Goal: Task Accomplishment & Management: Manage account settings

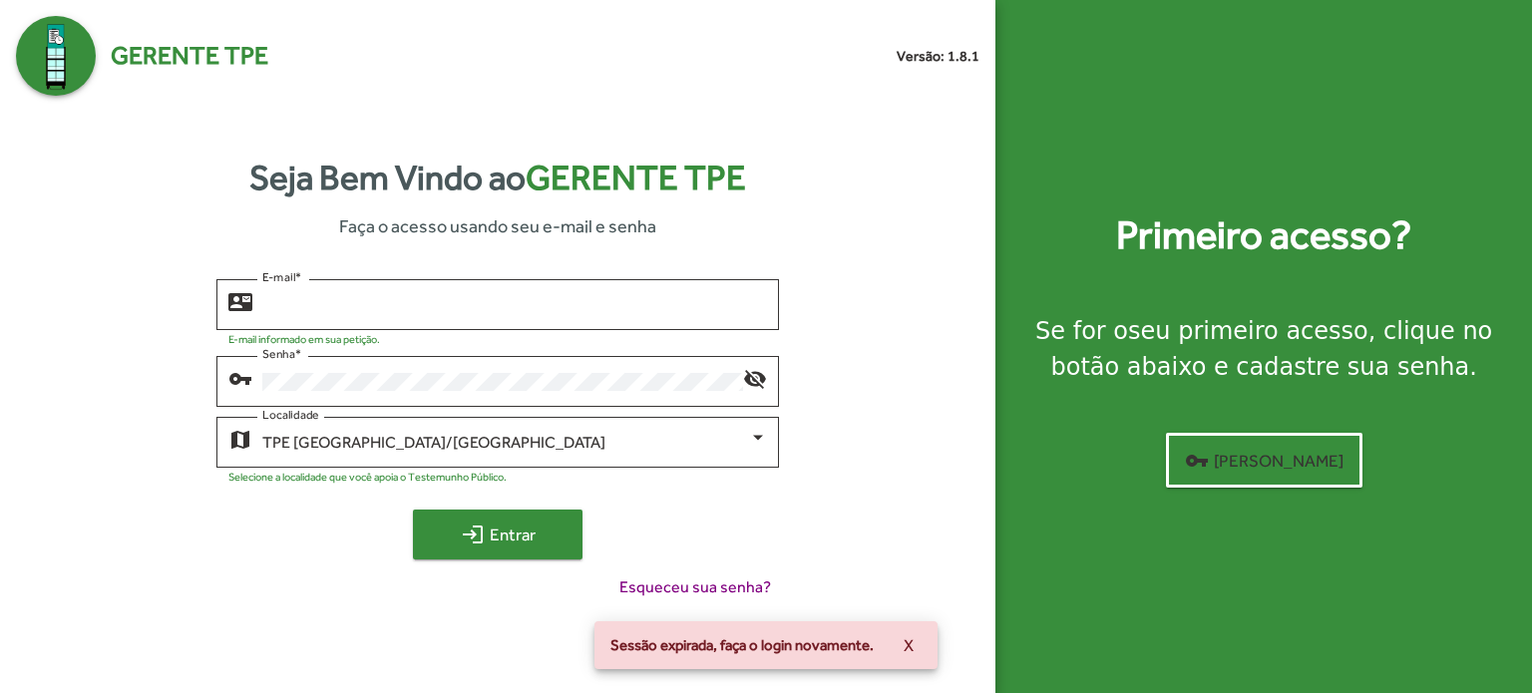
type input "**********"
click at [533, 531] on span "login Entrar" at bounding box center [498, 535] width 134 height 36
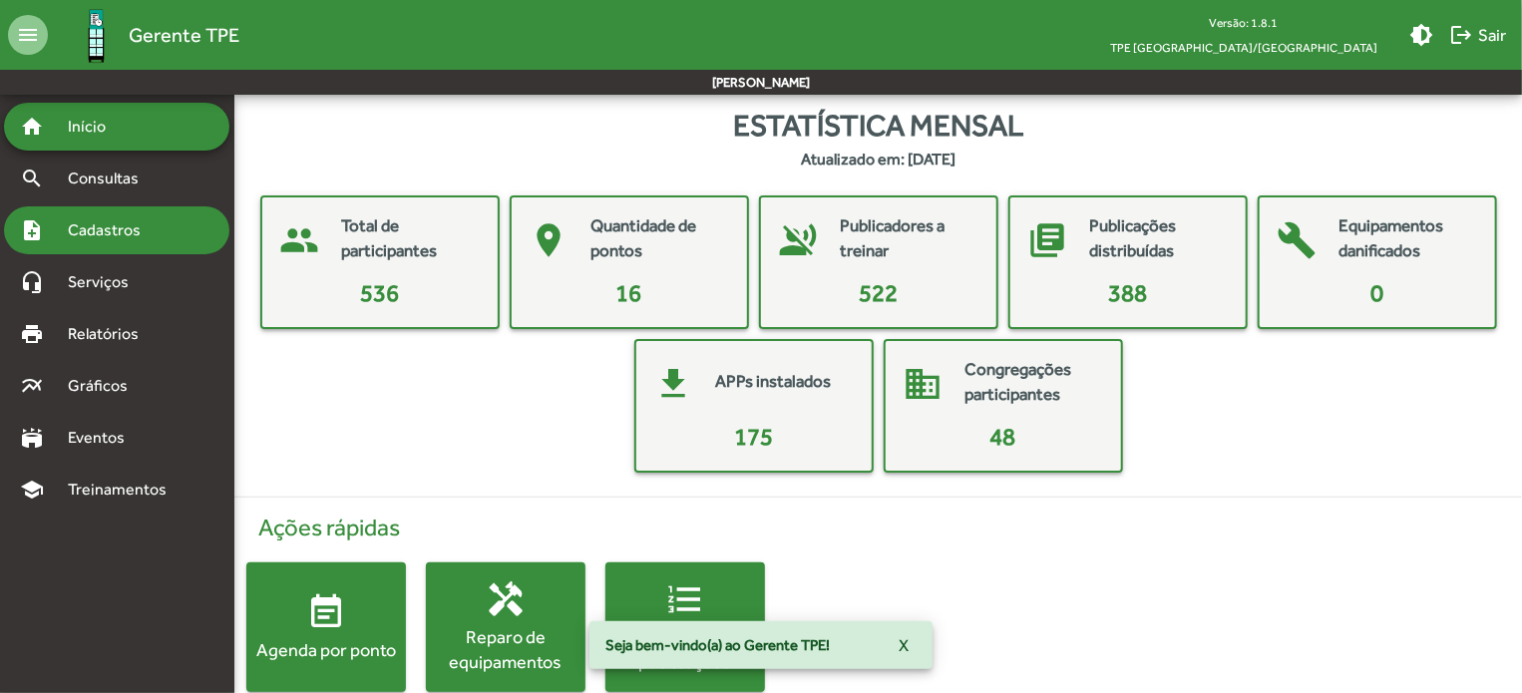
click at [144, 219] on span "Cadastros" at bounding box center [111, 230] width 111 height 24
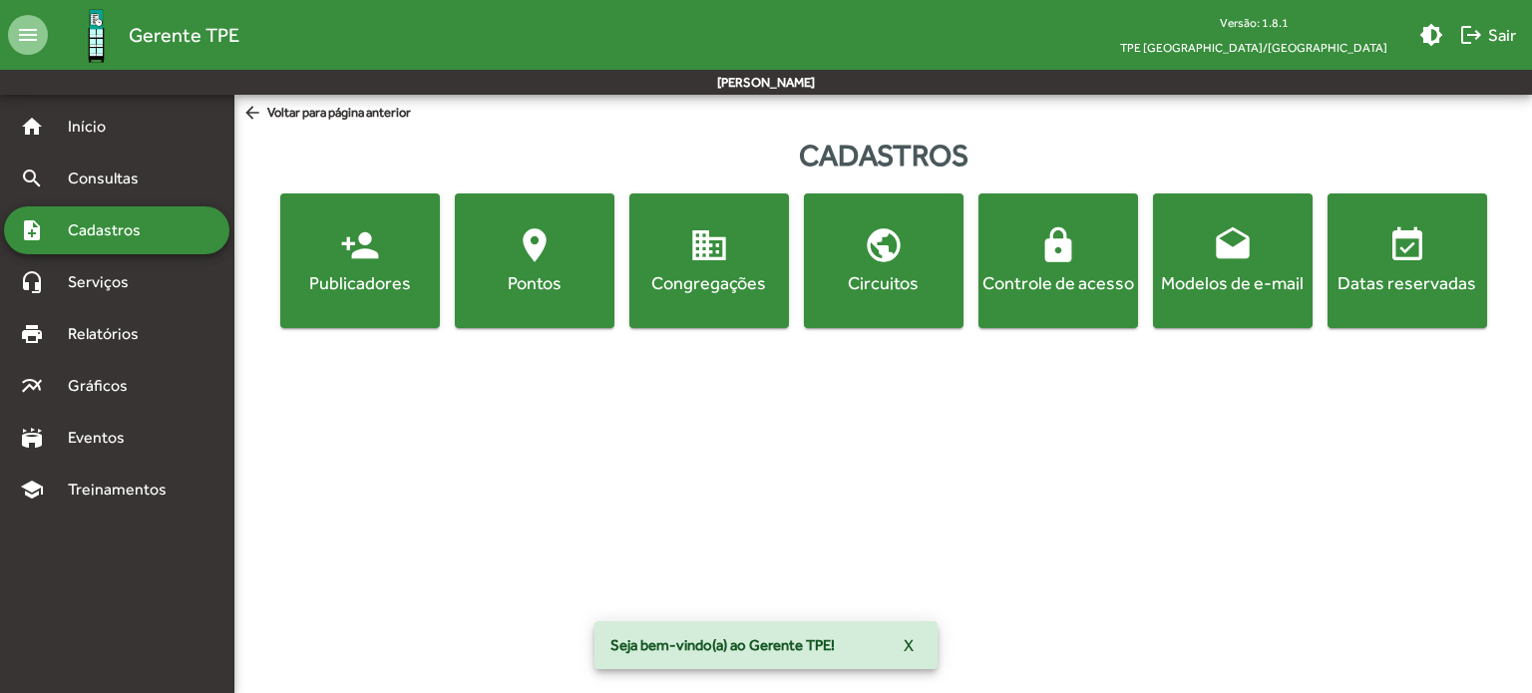
click at [397, 265] on span "person_add Publicadores" at bounding box center [360, 260] width 152 height 70
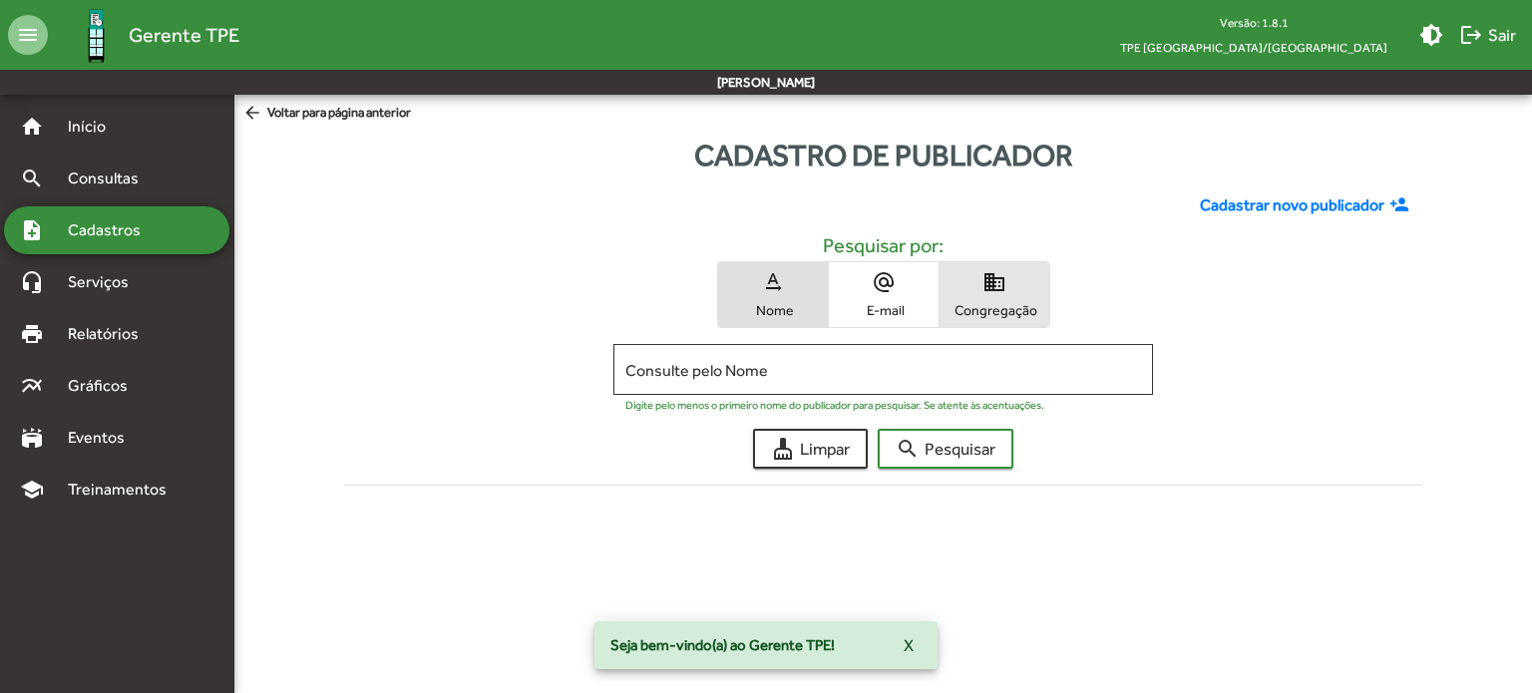
click at [1009, 278] on span "domain Congregação" at bounding box center [994, 294] width 110 height 65
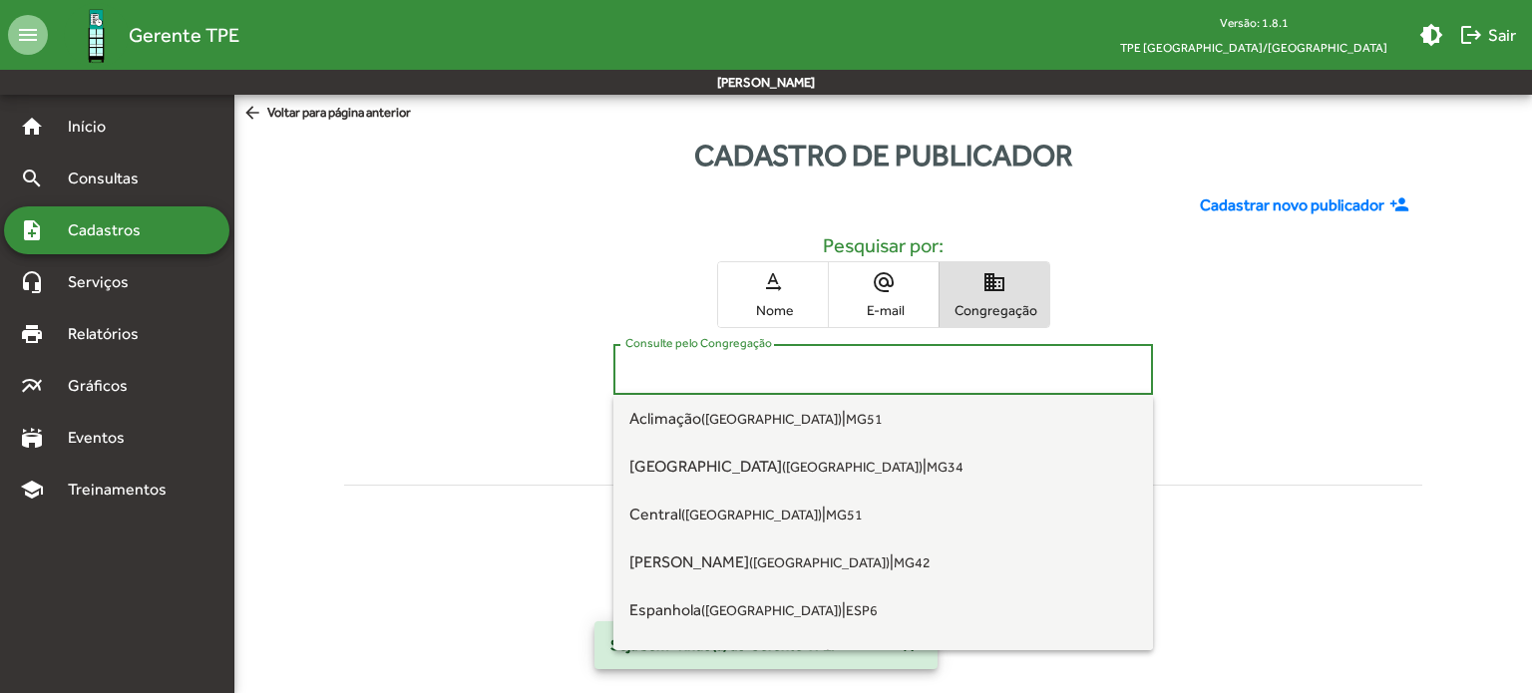
click at [884, 372] on input "Consulte pelo Congregação" at bounding box center [882, 370] width 515 height 18
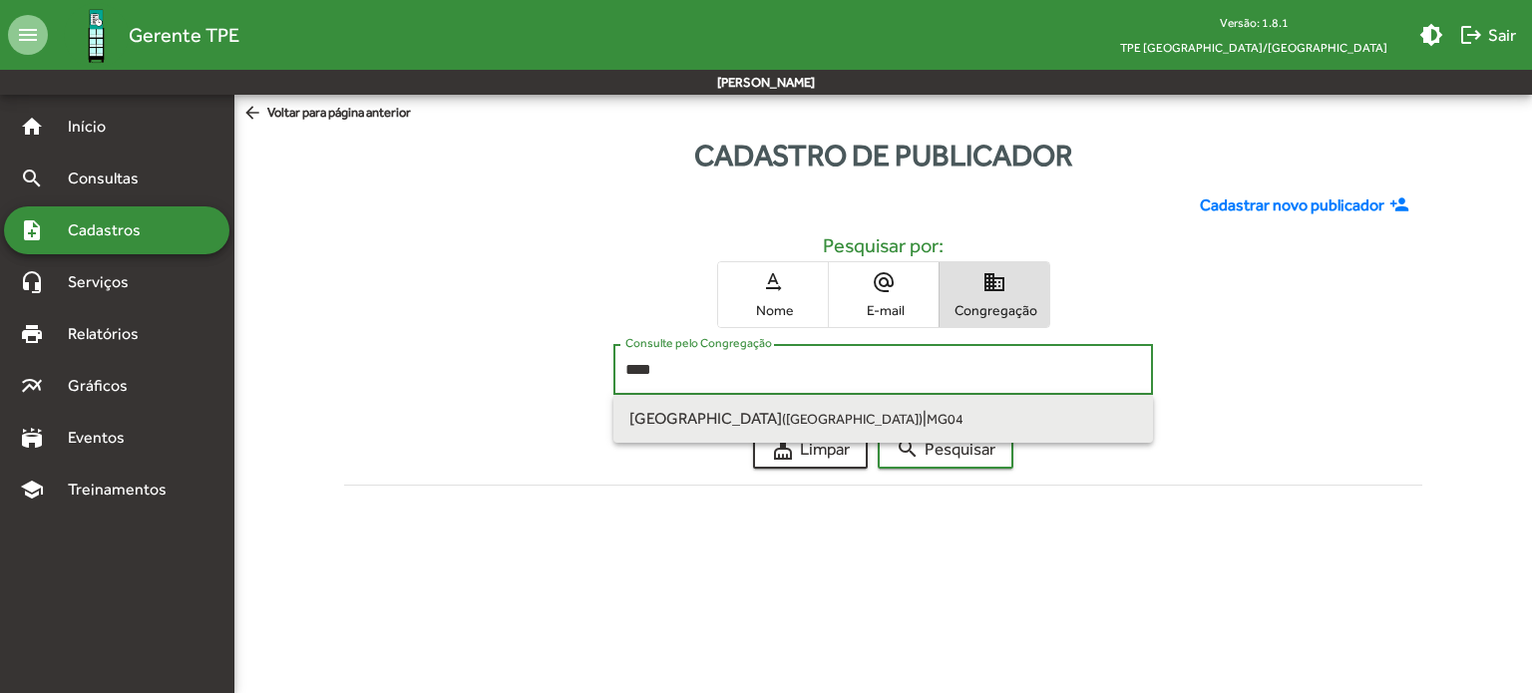
click at [926, 411] on small "MG04" at bounding box center [944, 419] width 37 height 16
type input "**********"
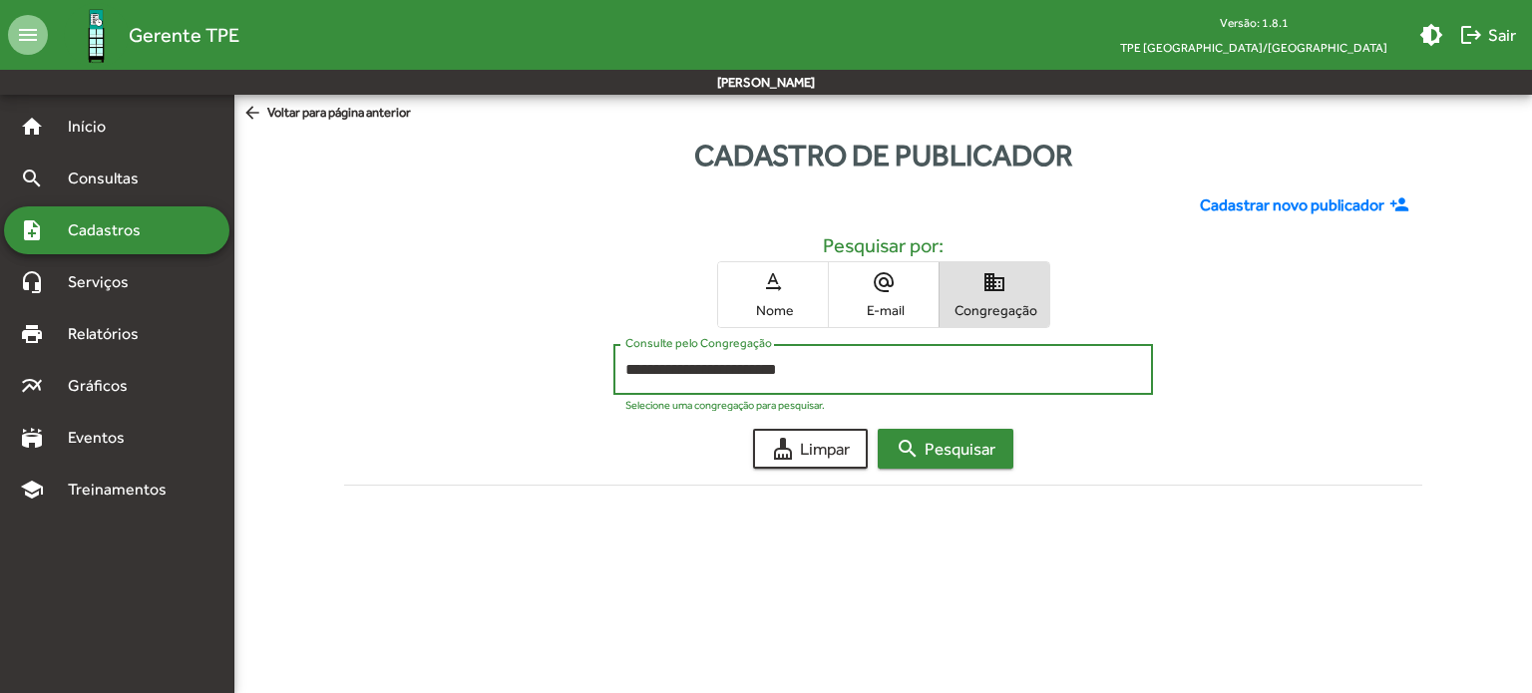
click at [920, 448] on span "search Pesquisar" at bounding box center [946, 449] width 100 height 36
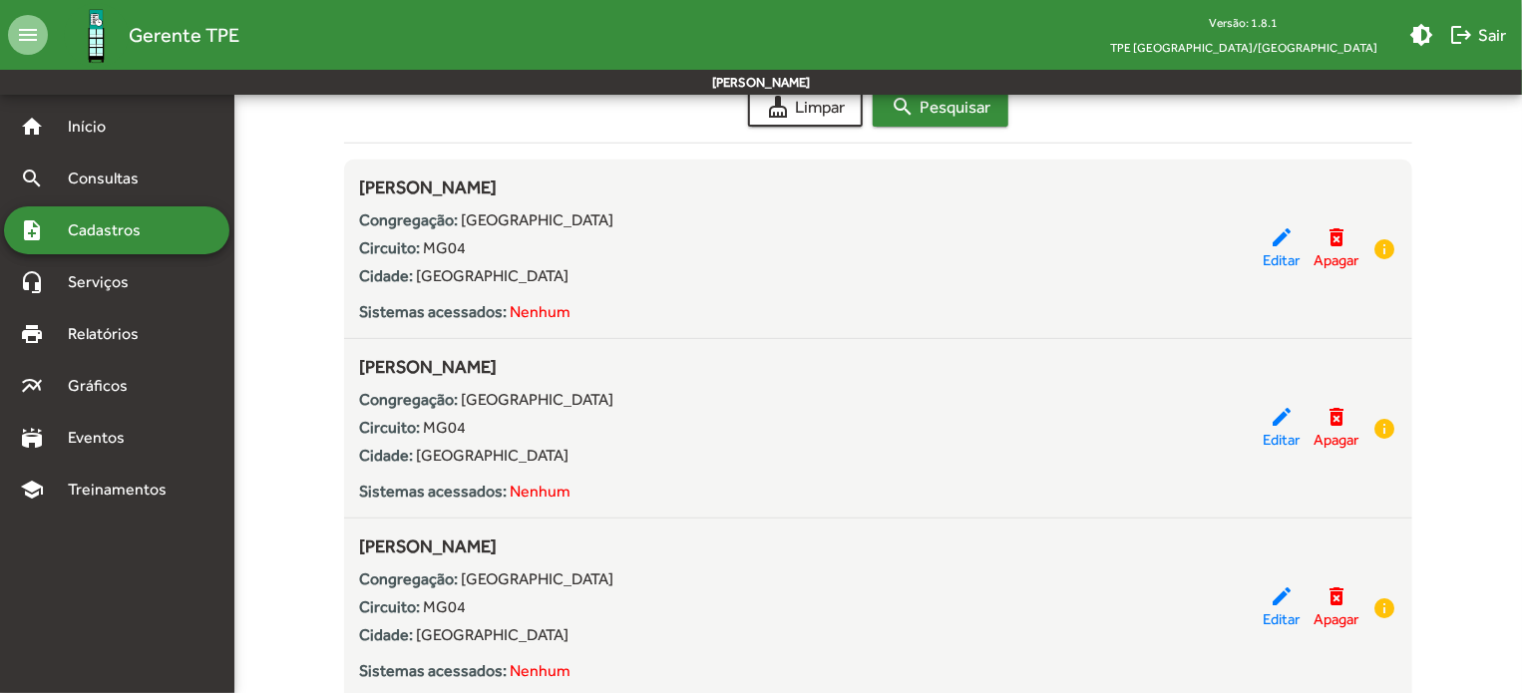
scroll to position [299, 0]
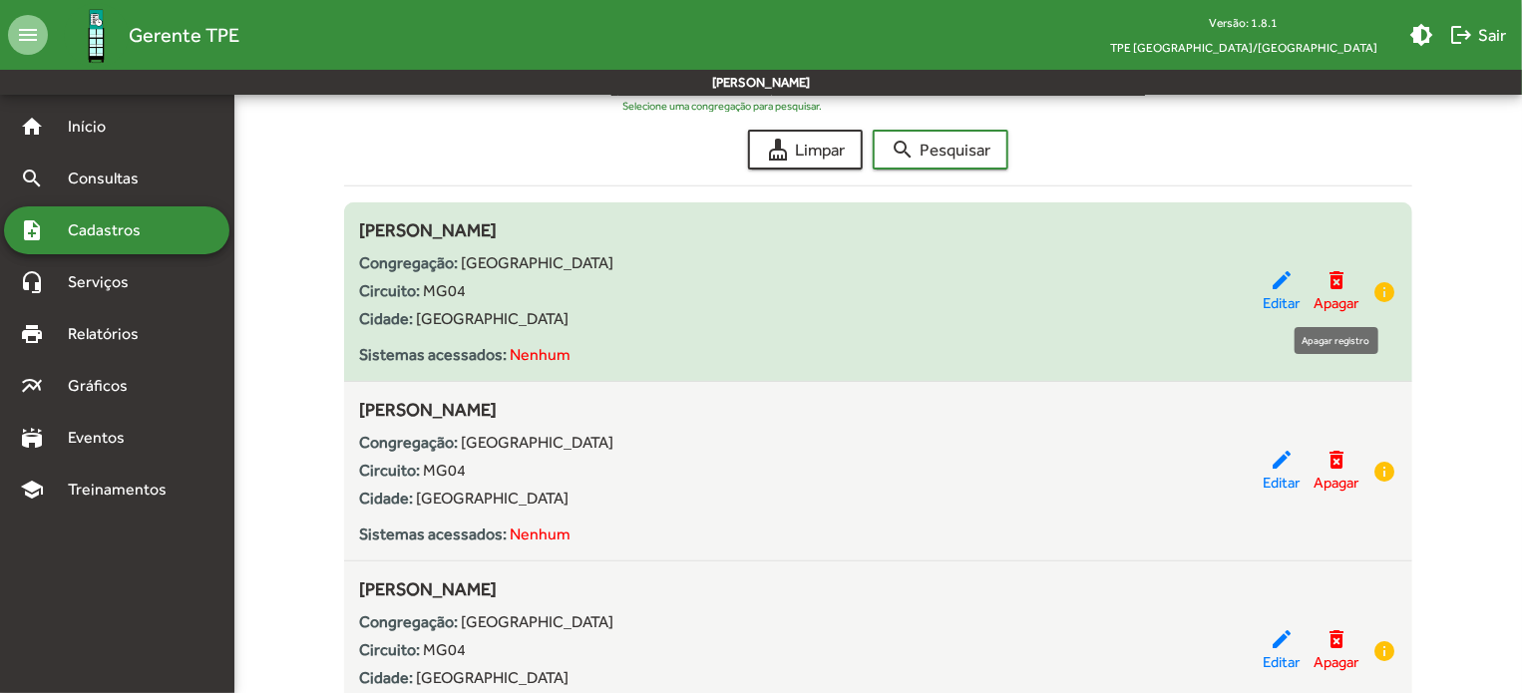
click at [1337, 284] on mat-icon "delete_forever" at bounding box center [1336, 280] width 24 height 24
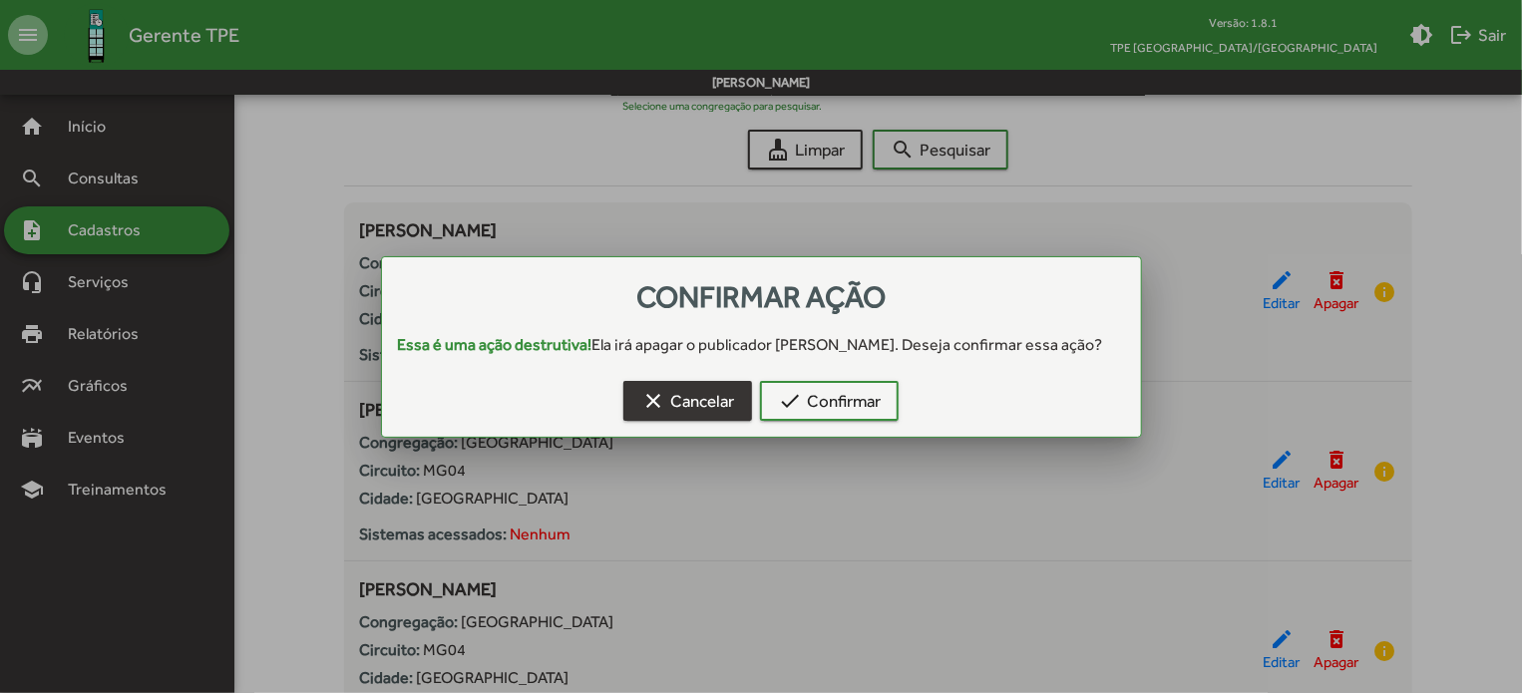
click at [711, 411] on span "clear Cancelar" at bounding box center [687, 401] width 93 height 36
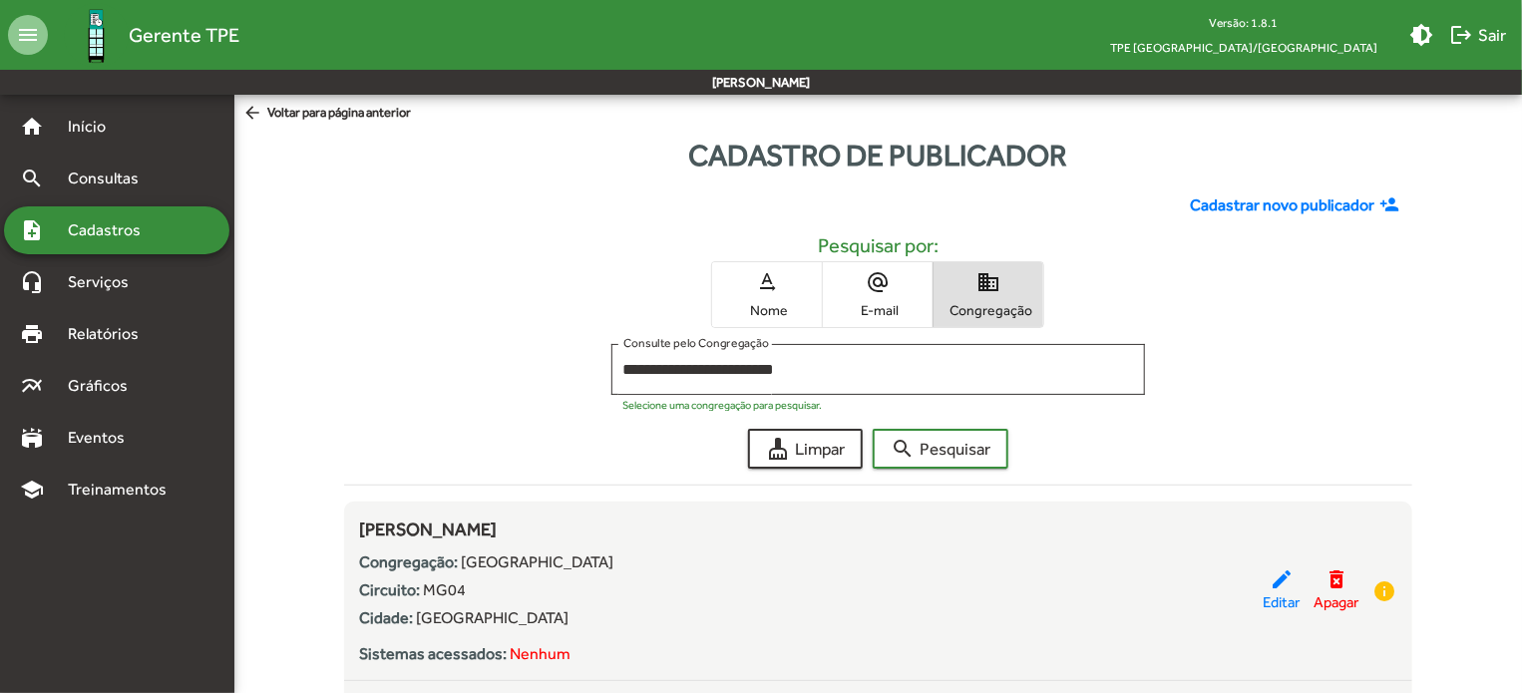
scroll to position [299, 0]
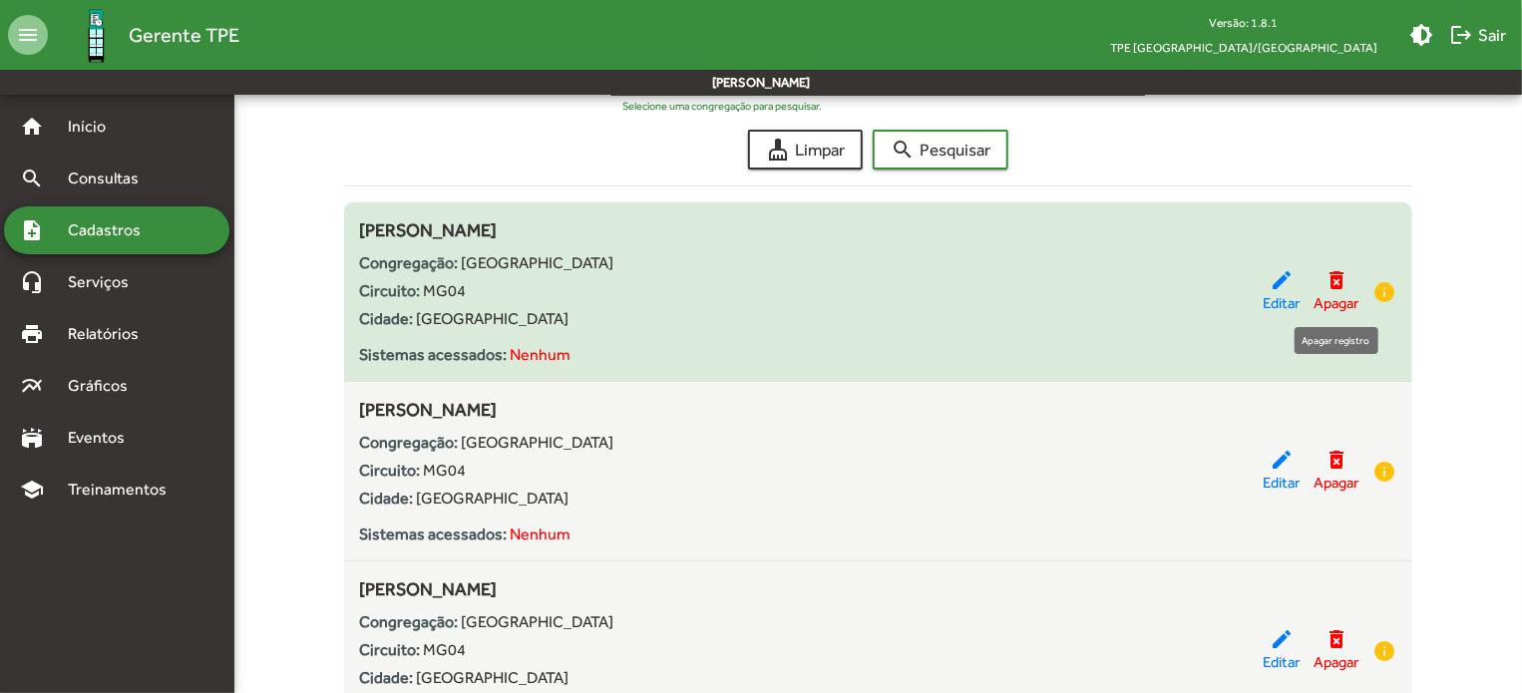
click at [1339, 282] on mat-icon "delete_forever" at bounding box center [1336, 280] width 24 height 24
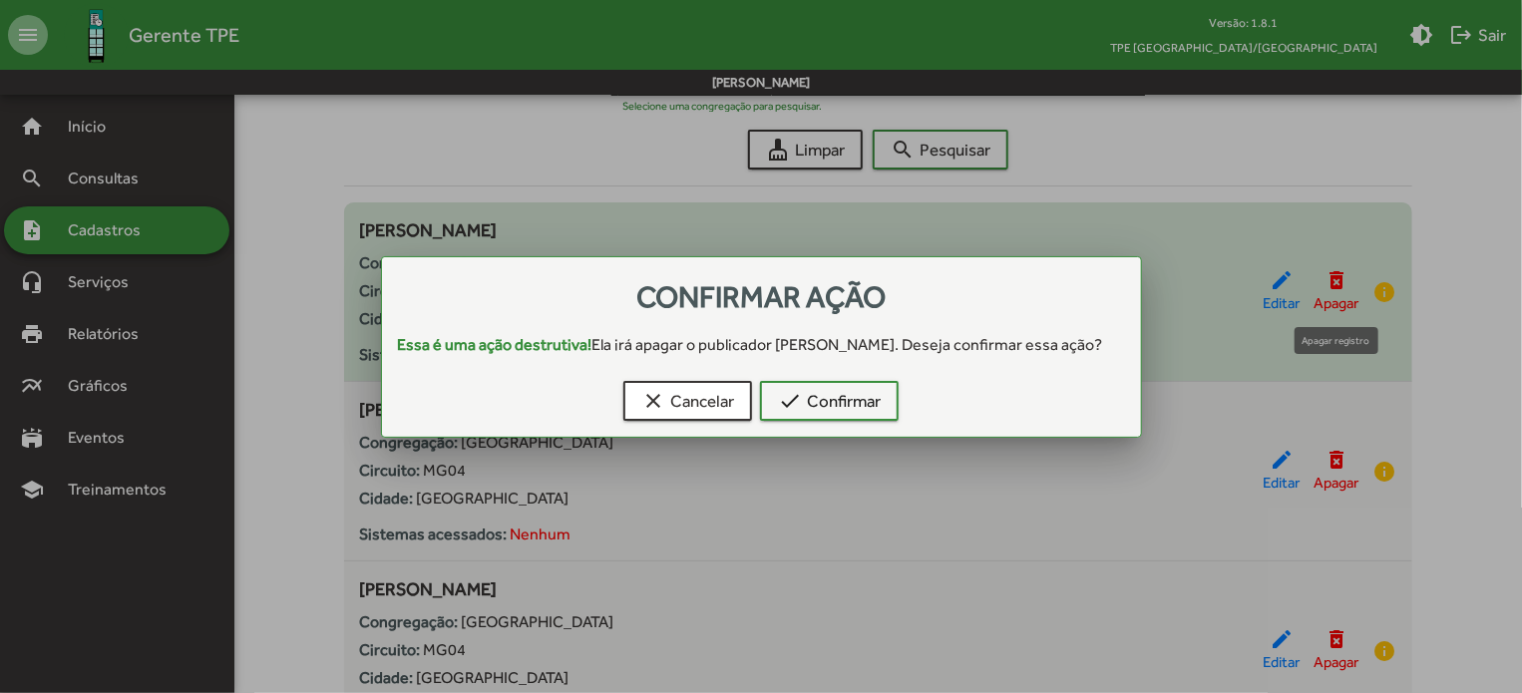
scroll to position [0, 0]
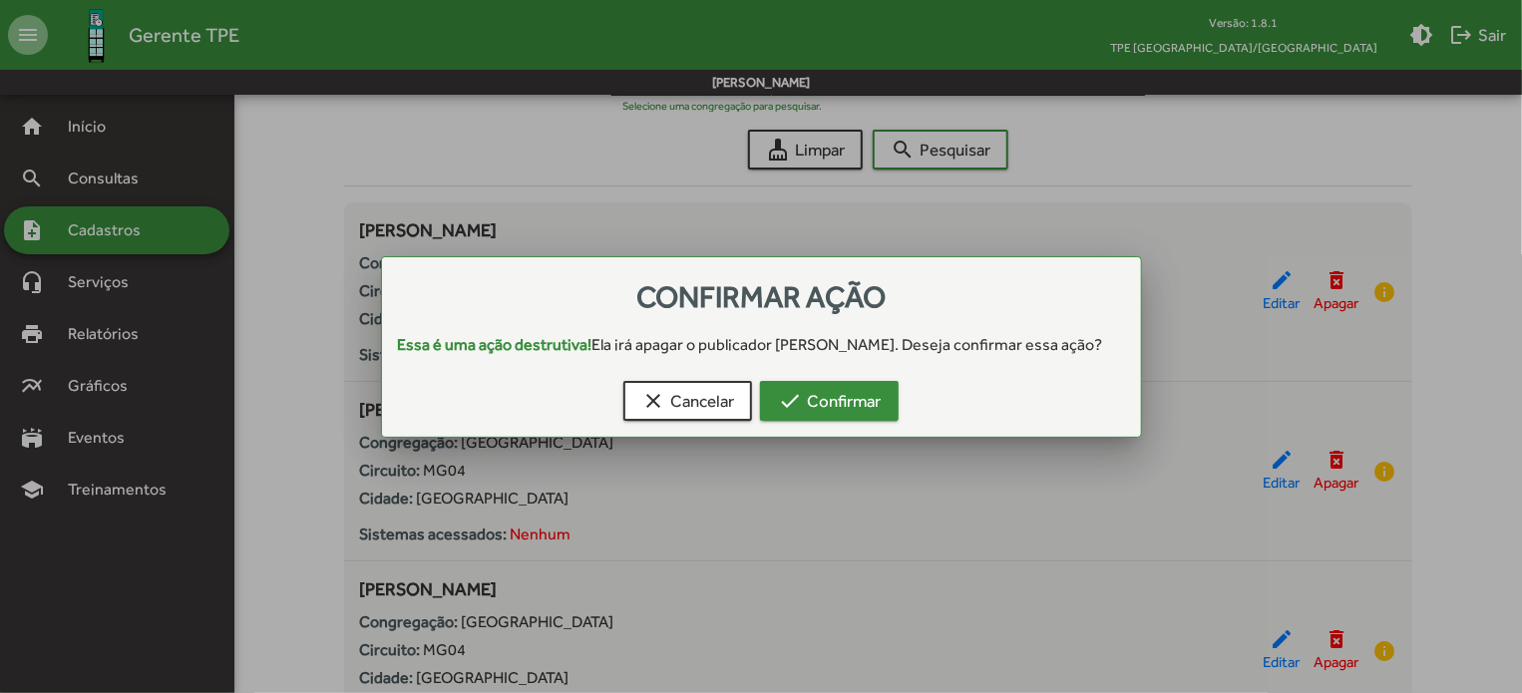
click at [880, 405] on span "check Confirmar" at bounding box center [829, 401] width 103 height 36
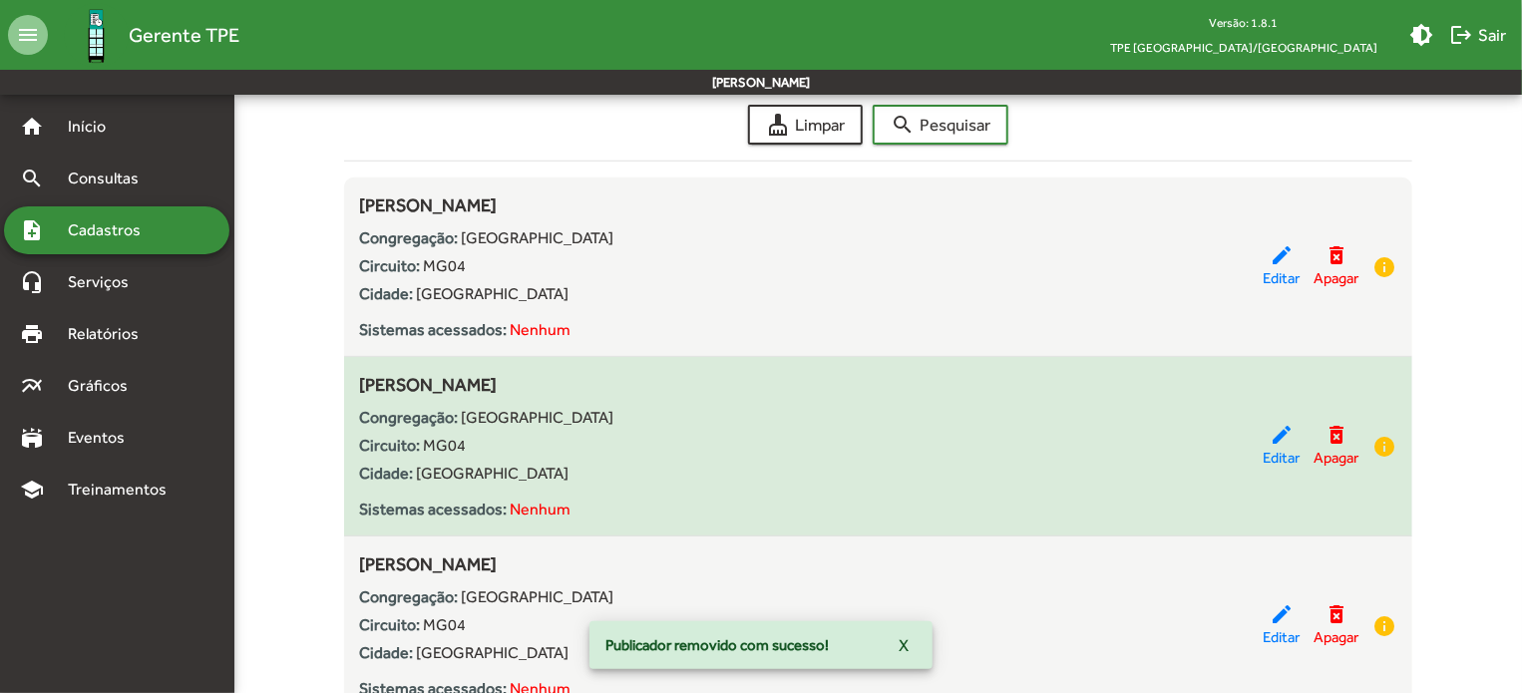
scroll to position [399, 0]
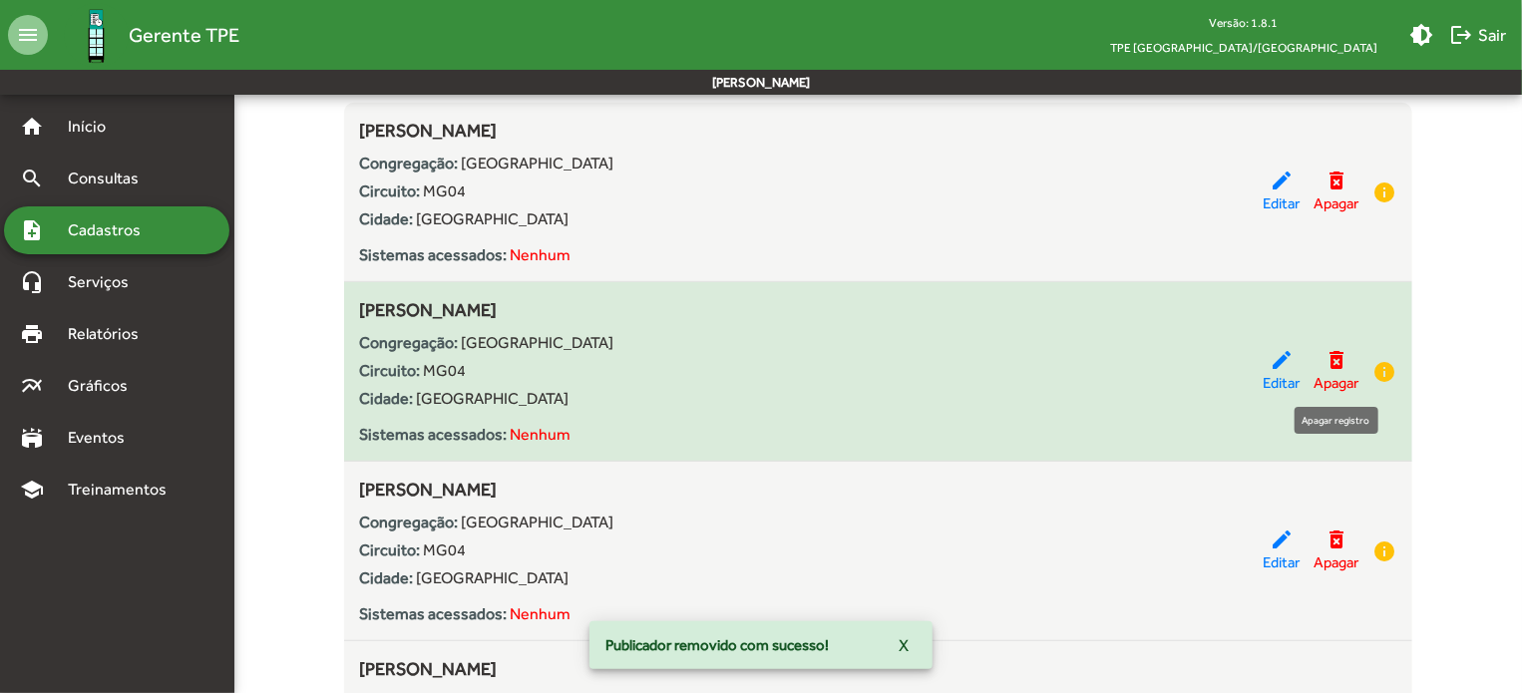
click at [1336, 354] on mat-icon "delete_forever" at bounding box center [1336, 360] width 24 height 24
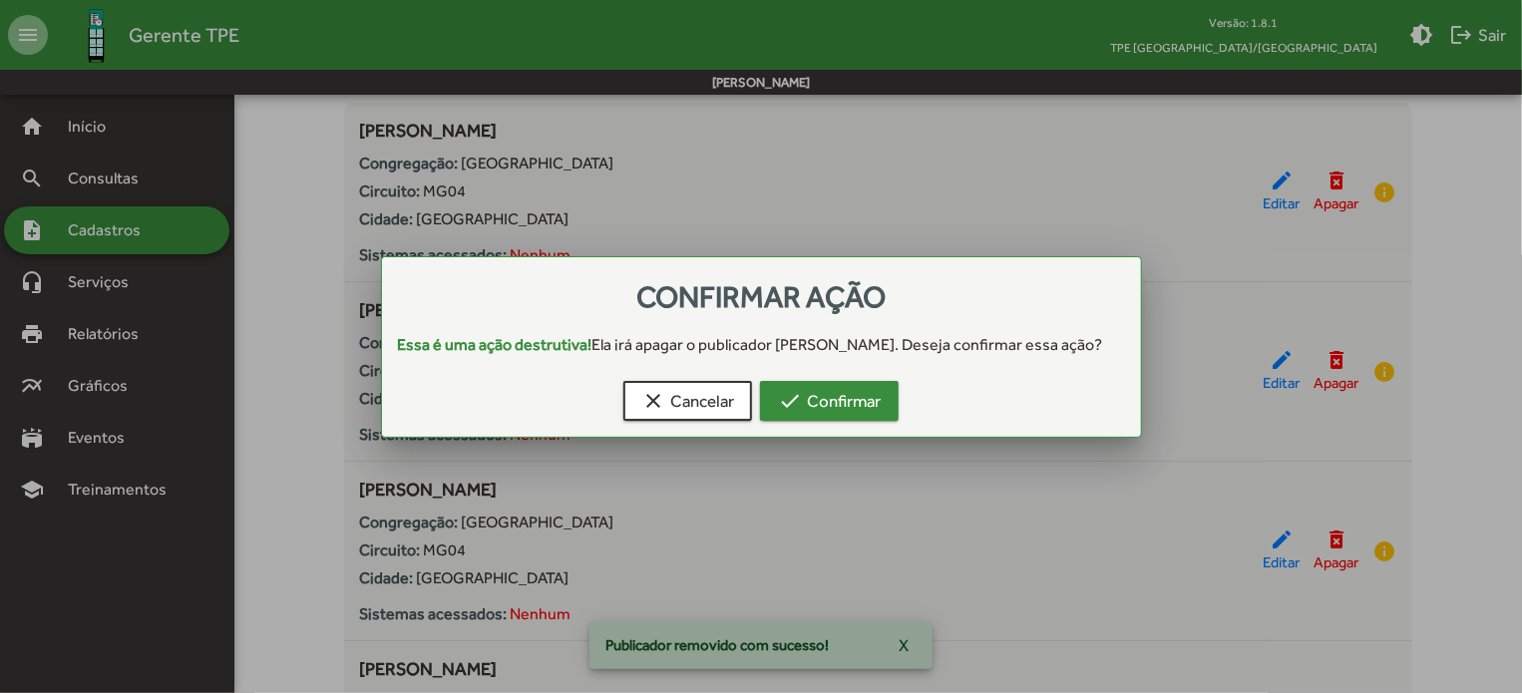
click at [847, 408] on span "check Confirmar" at bounding box center [829, 401] width 103 height 36
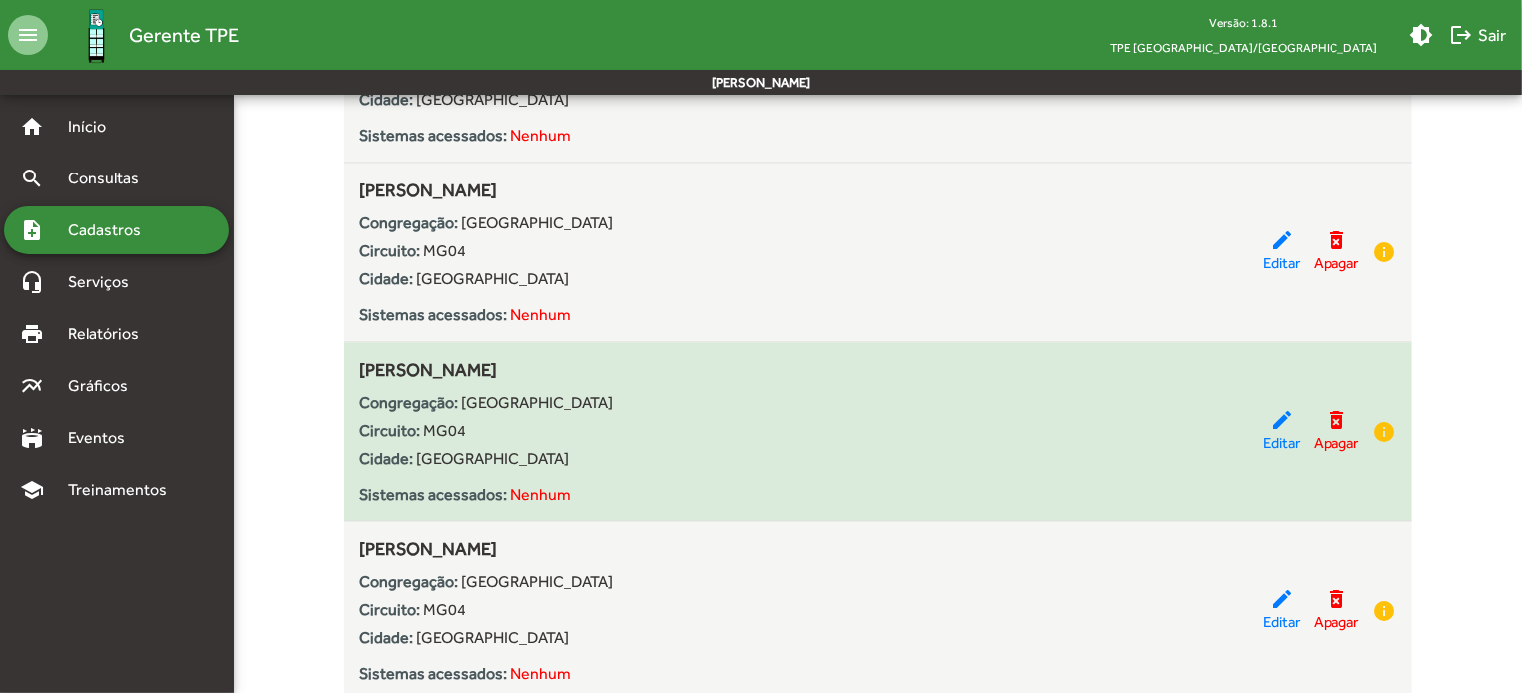
scroll to position [1921, 0]
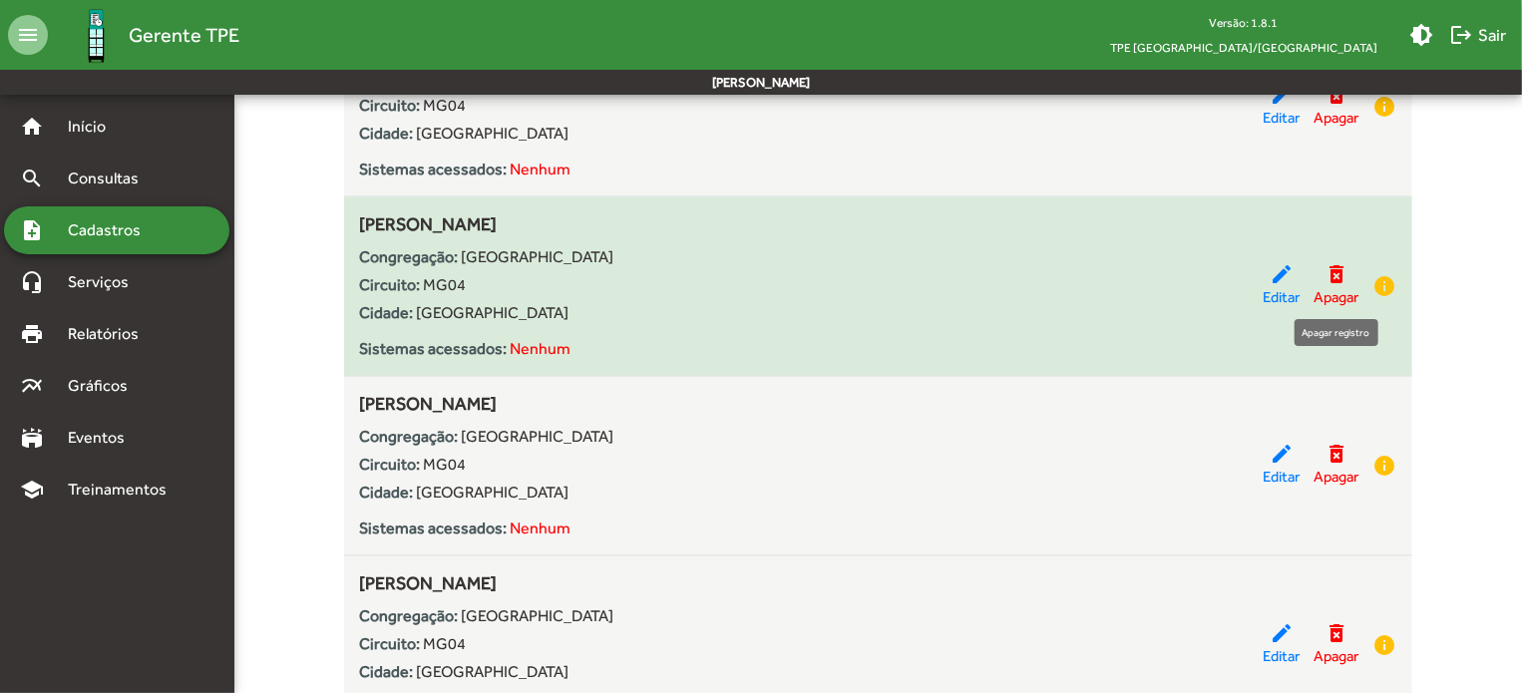
click at [1335, 274] on mat-icon "delete_forever" at bounding box center [1336, 274] width 24 height 24
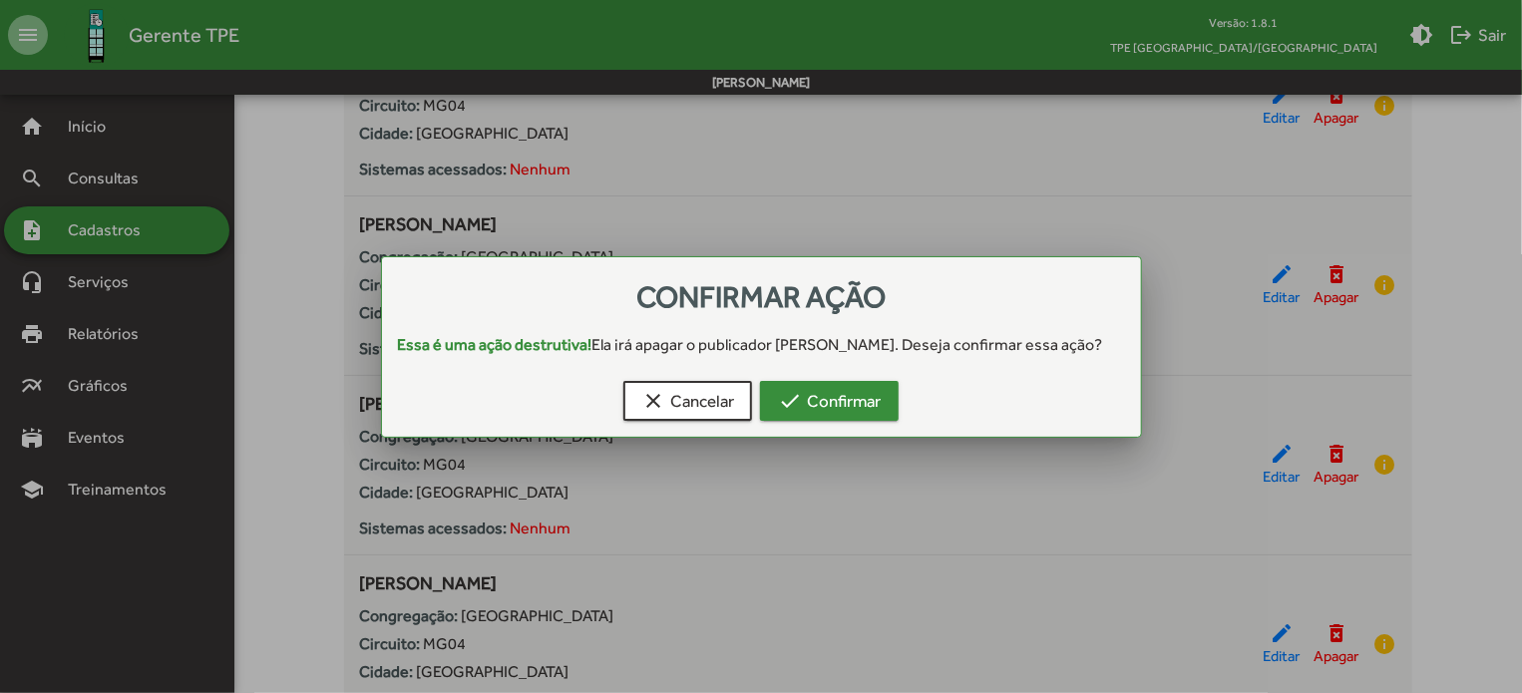
click at [821, 414] on span "check Confirmar" at bounding box center [829, 401] width 103 height 36
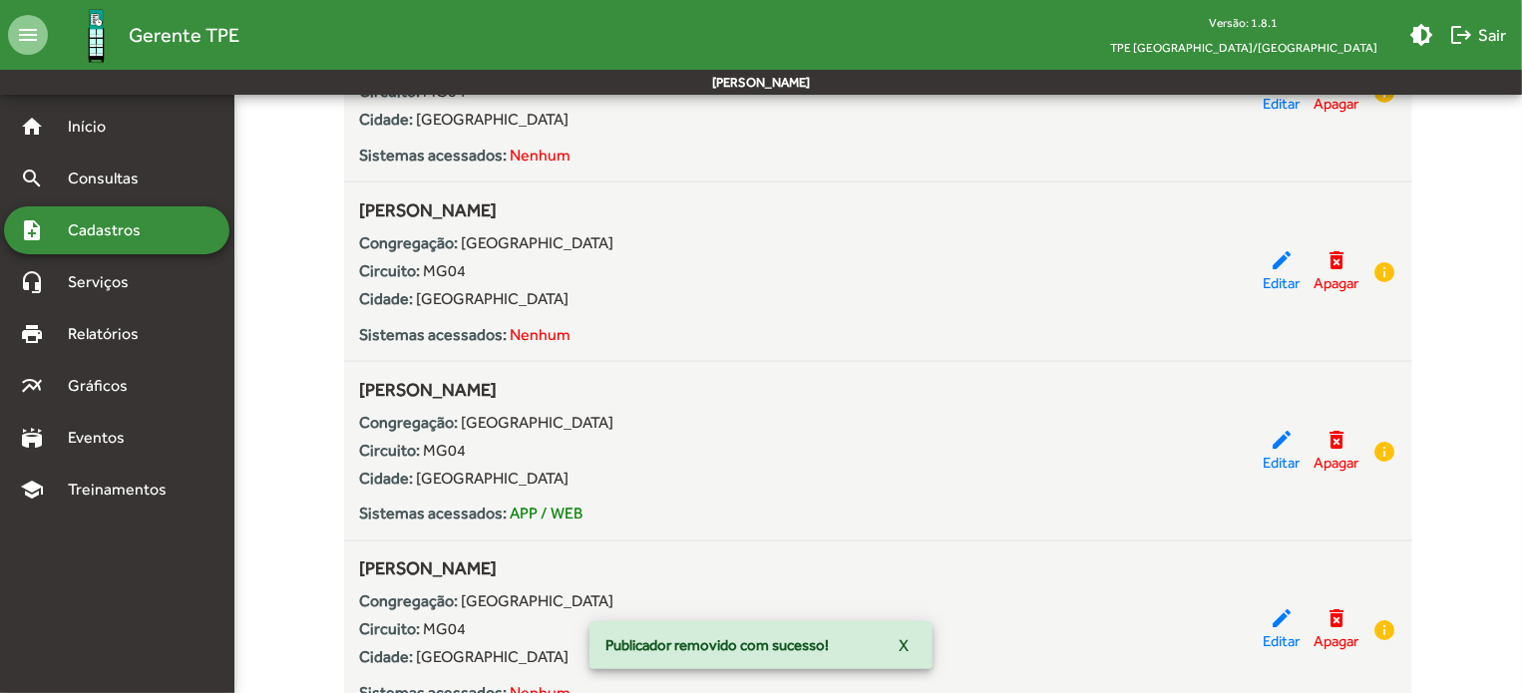
scroll to position [1994, 0]
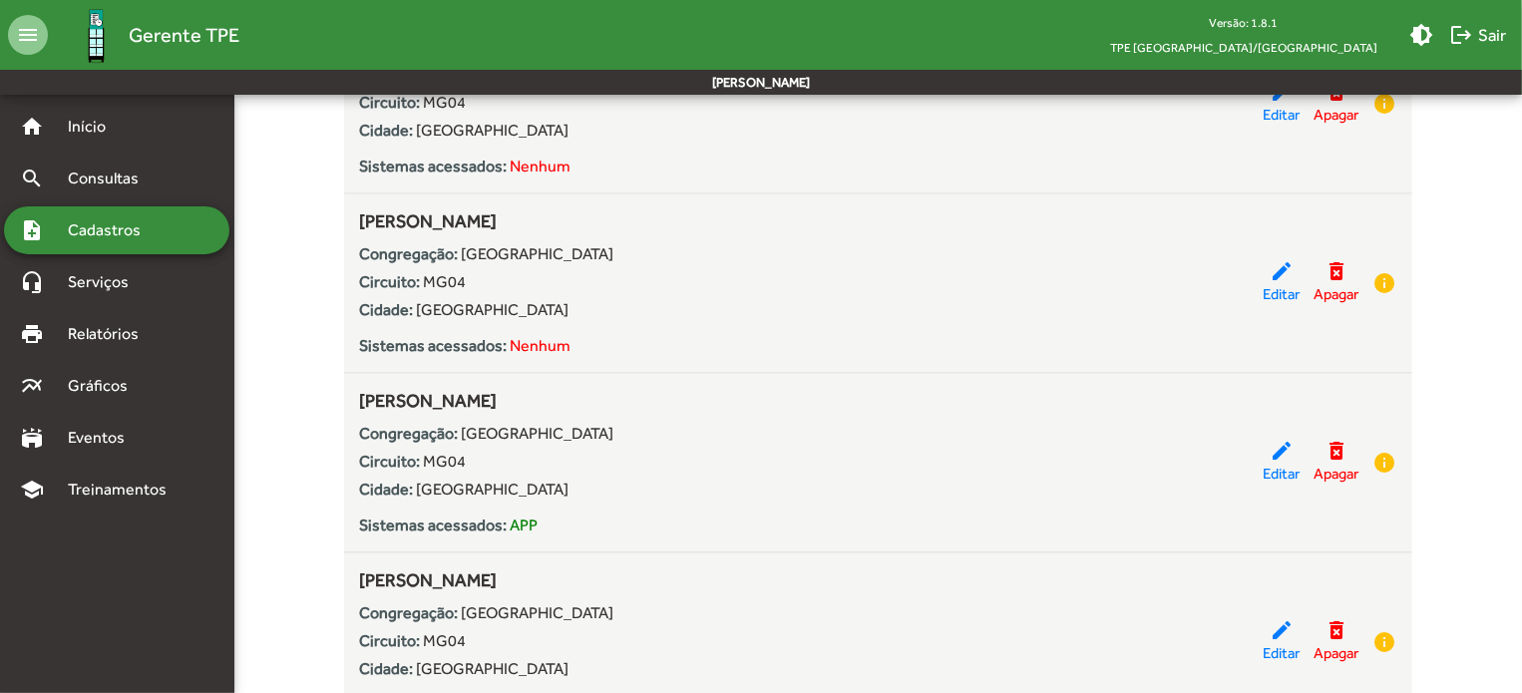
scroll to position [2094, 0]
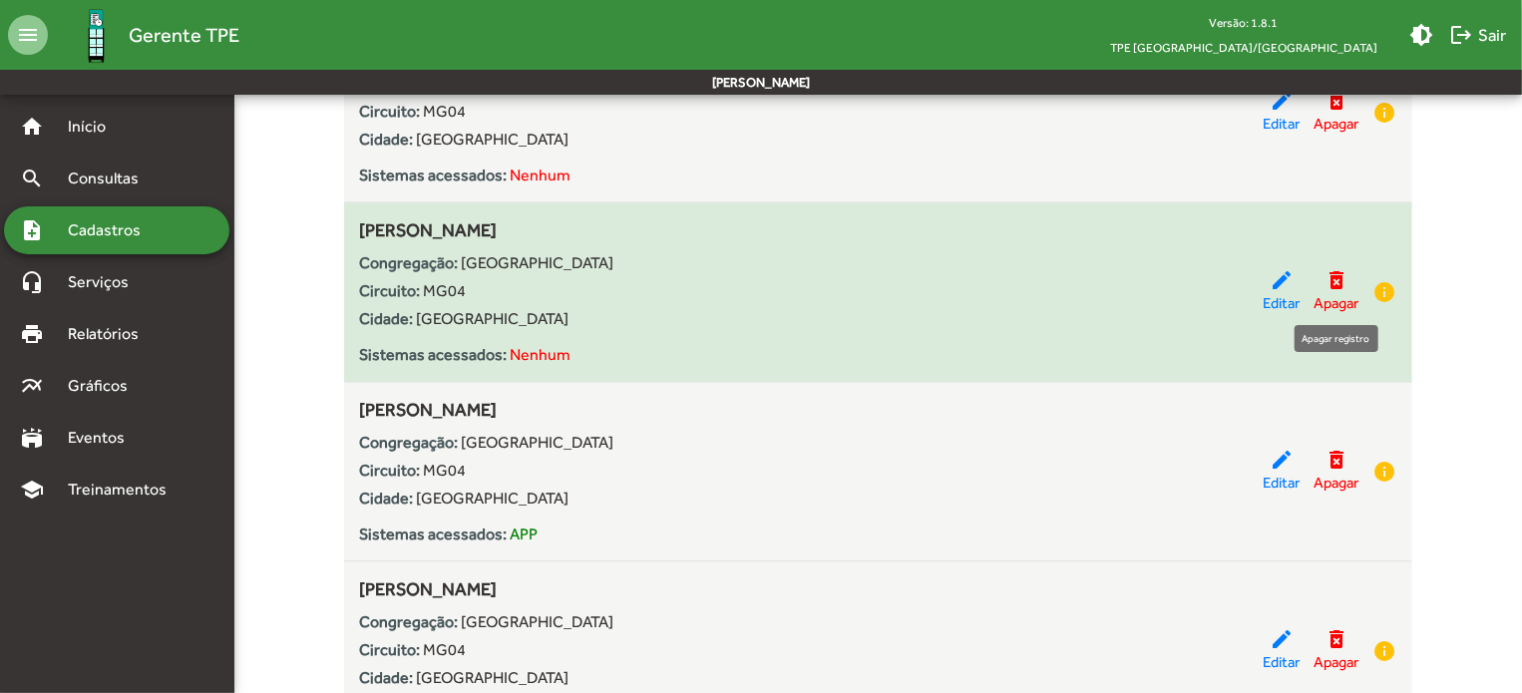
click at [1342, 279] on mat-icon "delete_forever" at bounding box center [1336, 280] width 24 height 24
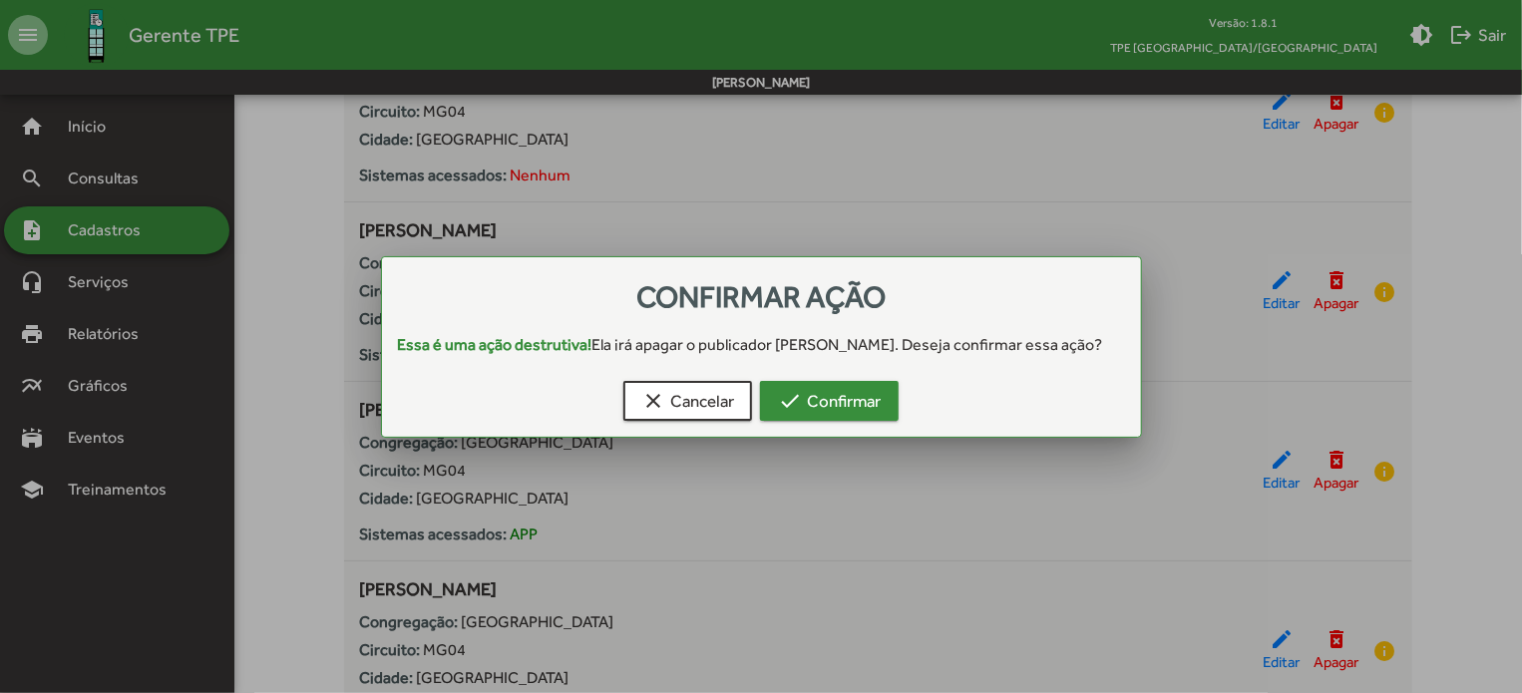
click at [839, 390] on span "check Confirmar" at bounding box center [829, 401] width 103 height 36
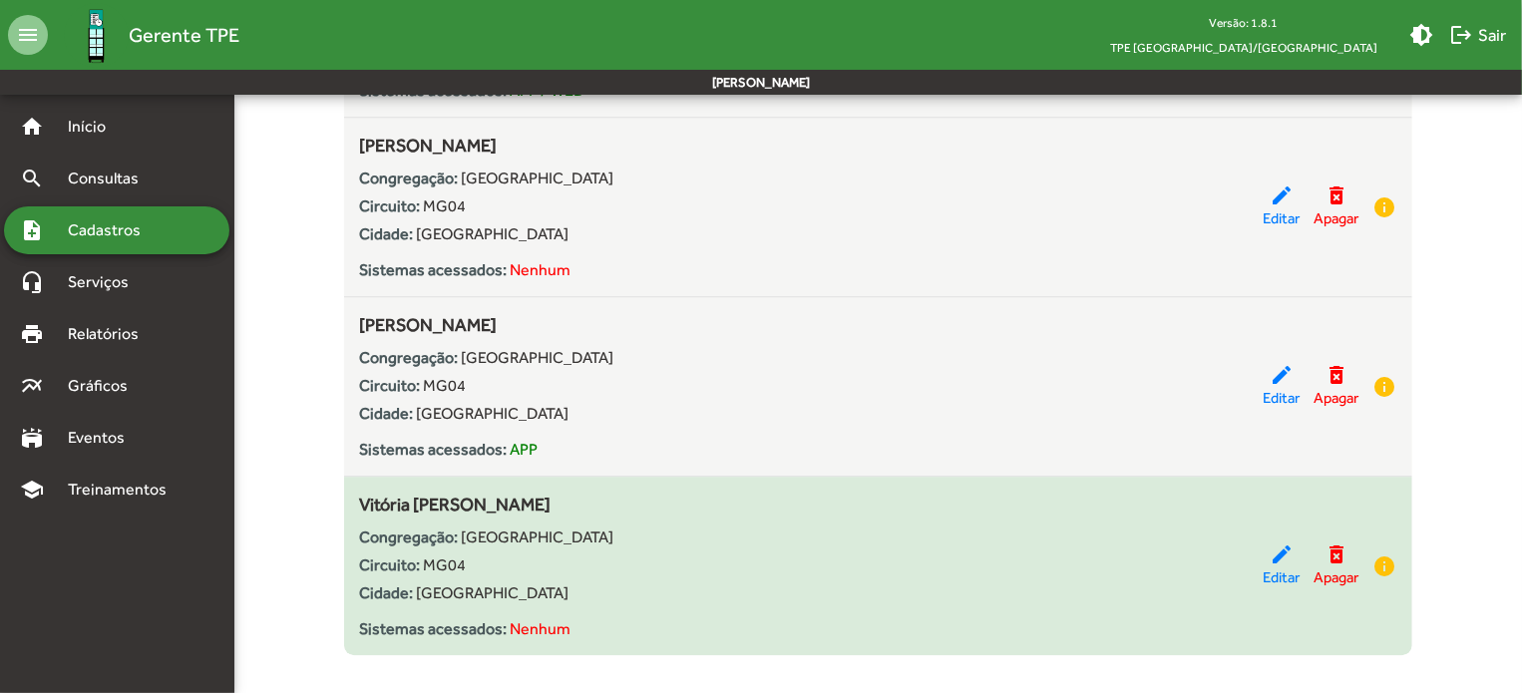
scroll to position [2559, 0]
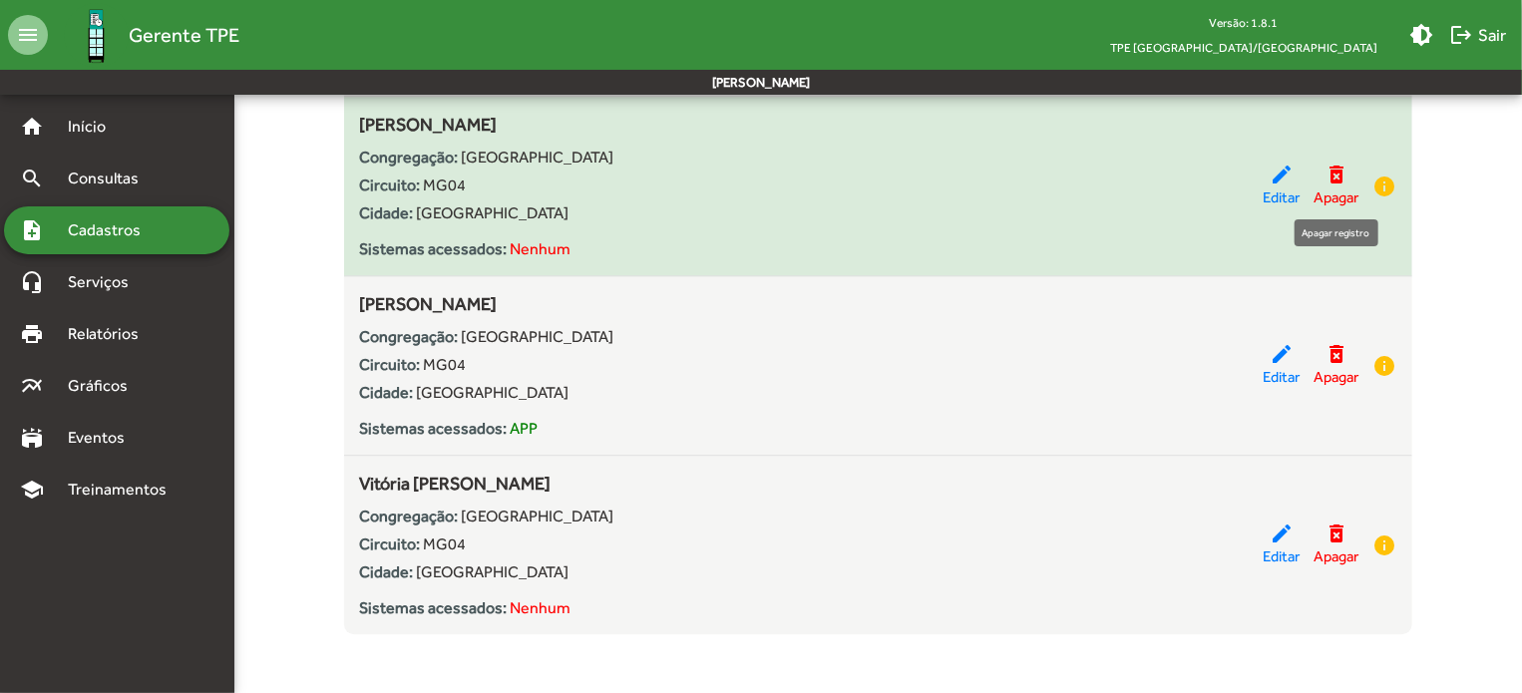
click at [1333, 174] on mat-icon "delete_forever" at bounding box center [1336, 175] width 24 height 24
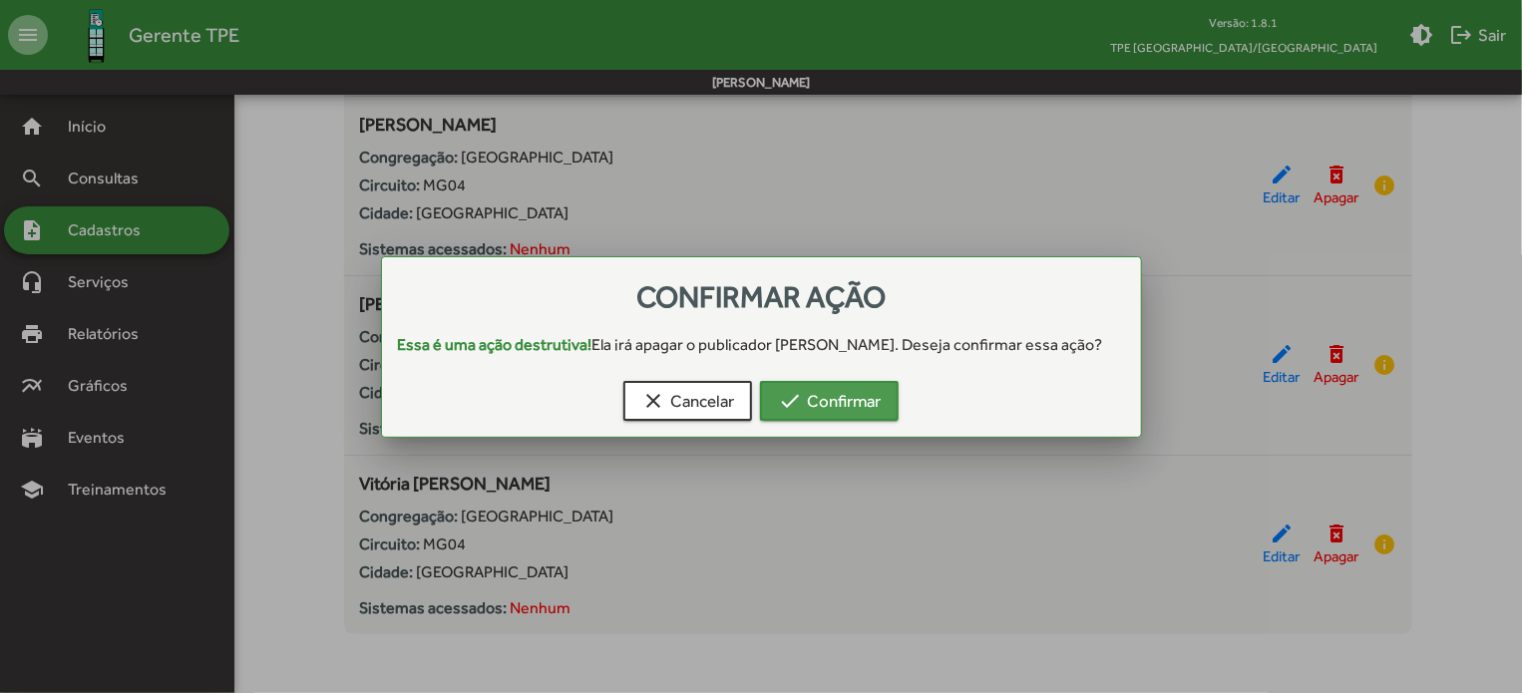
click at [870, 402] on span "check Confirmar" at bounding box center [829, 401] width 103 height 36
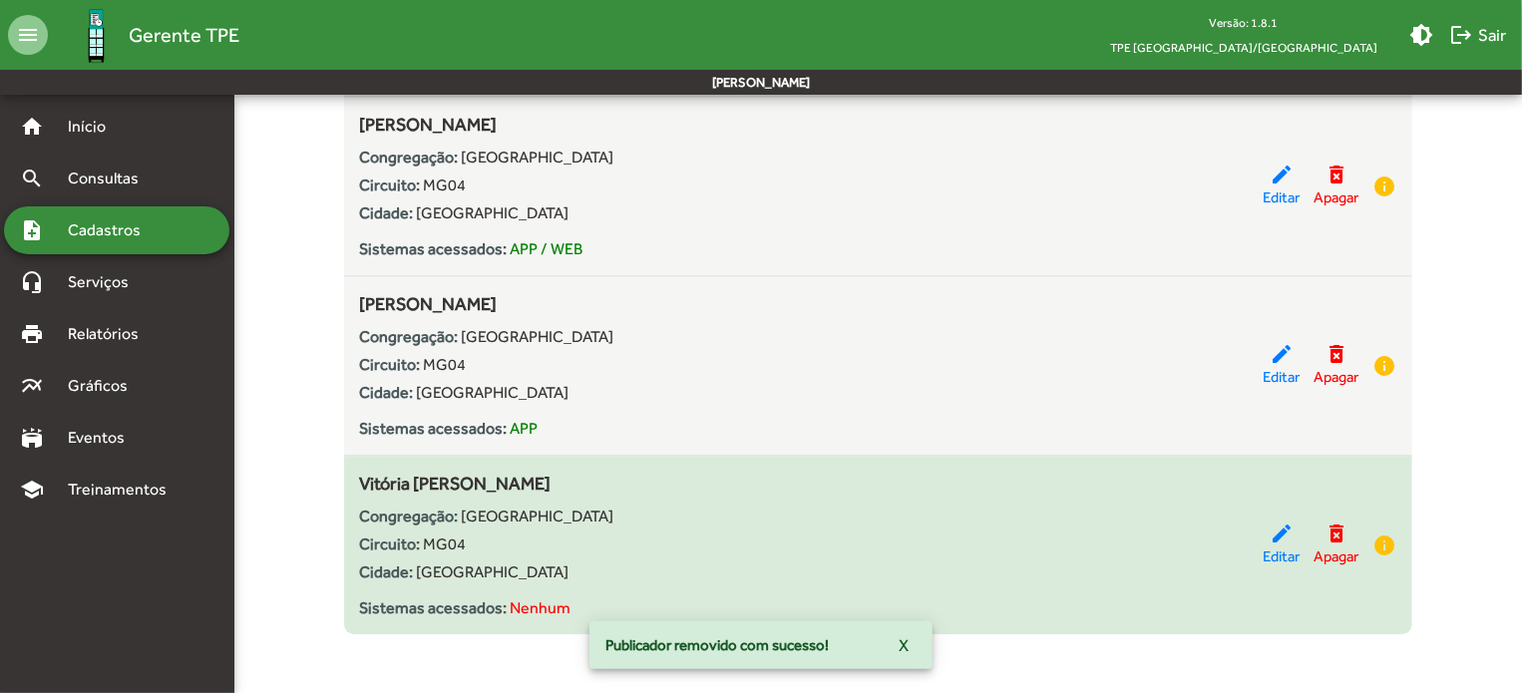
scroll to position [2380, 0]
click at [1331, 521] on mat-icon "delete_forever" at bounding box center [1336, 533] width 24 height 24
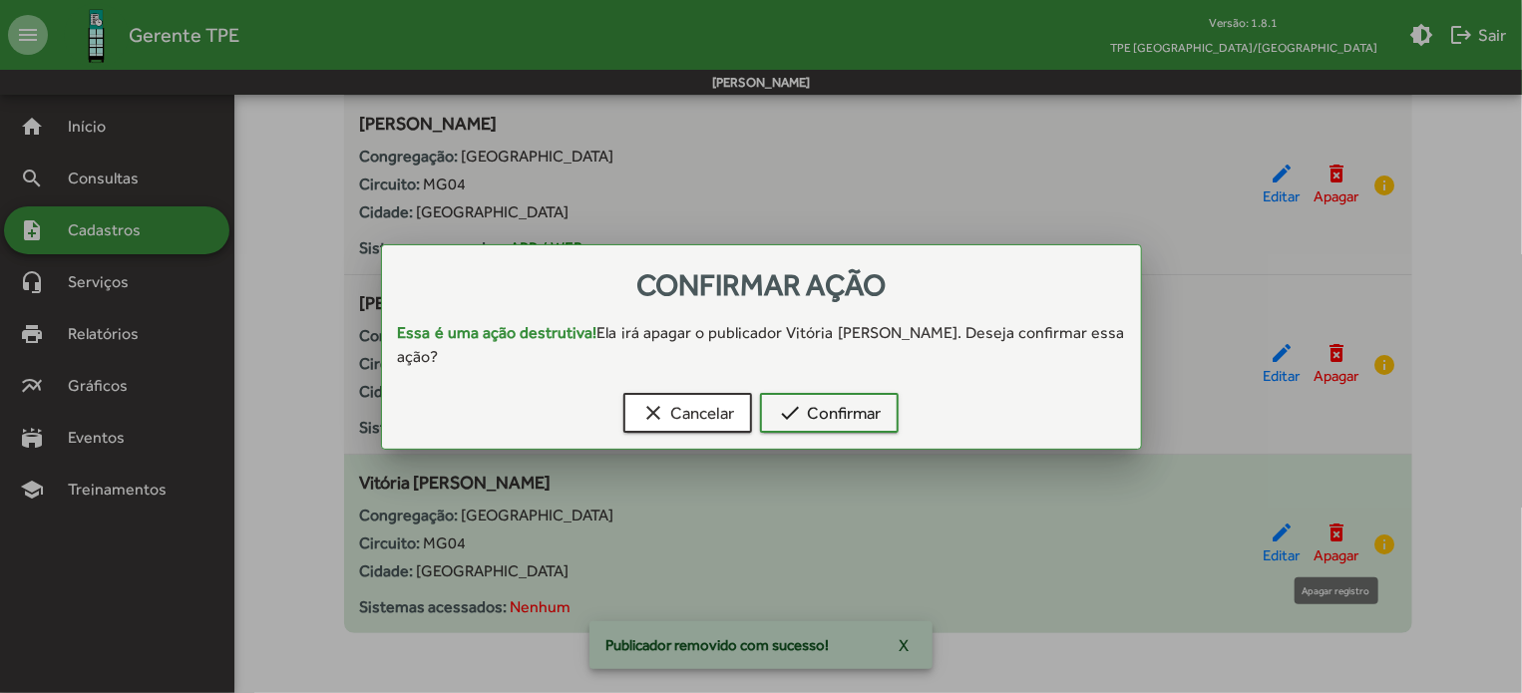
scroll to position [0, 0]
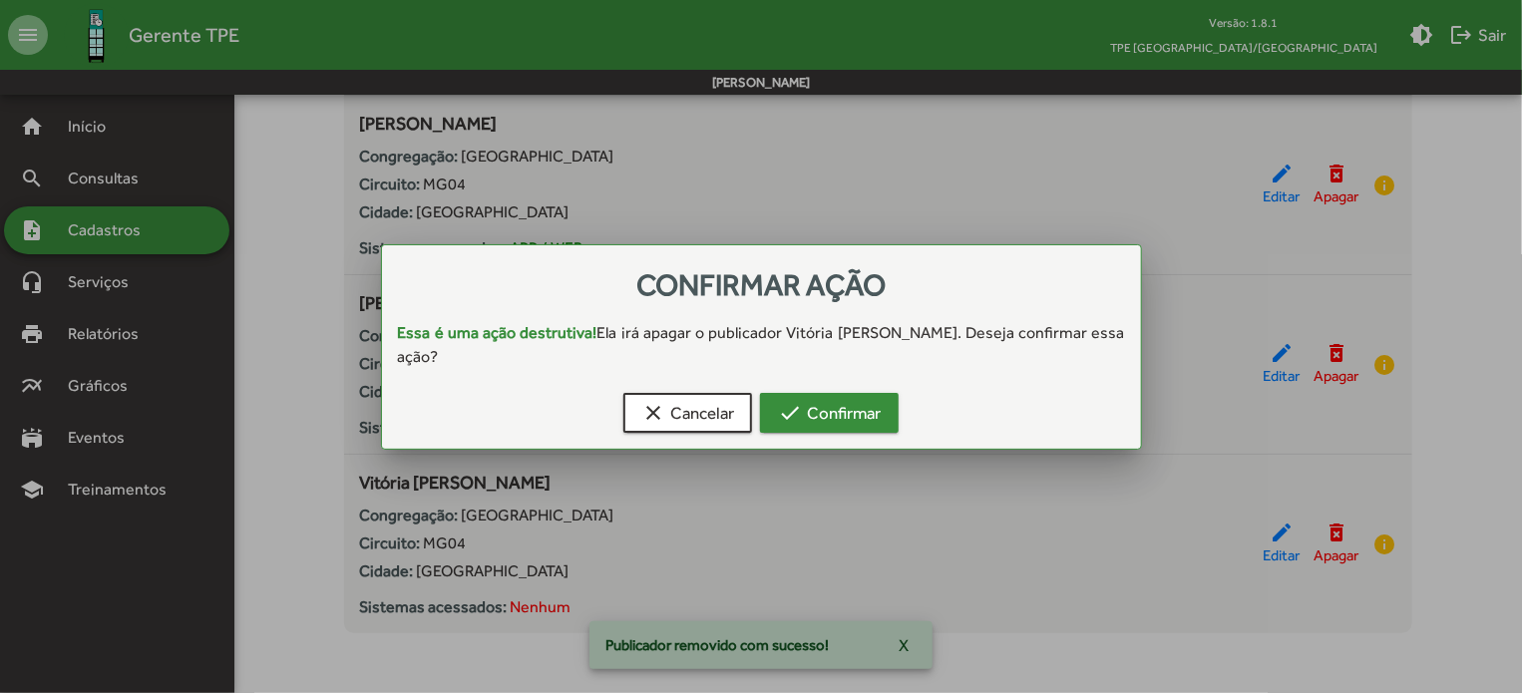
click at [880, 395] on span "check Confirmar" at bounding box center [829, 413] width 103 height 36
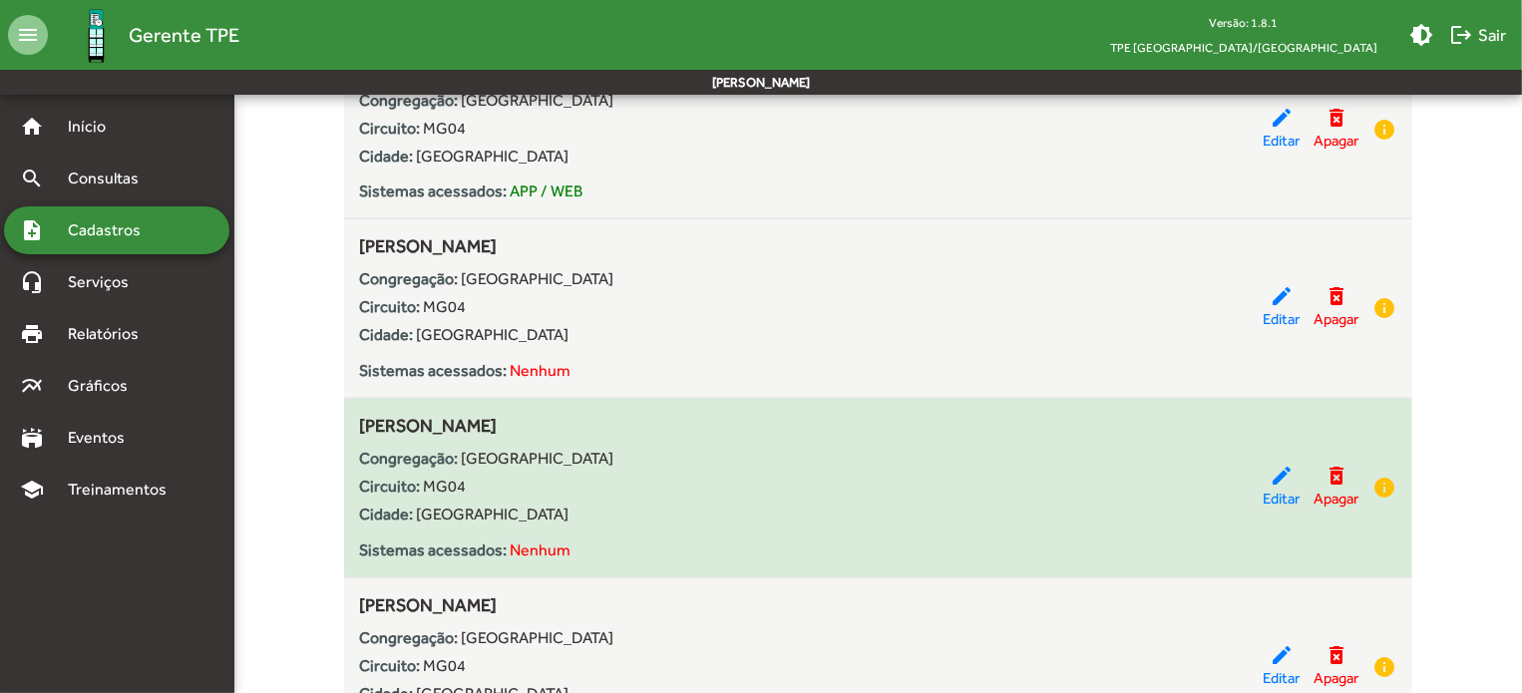
scroll to position [1702, 0]
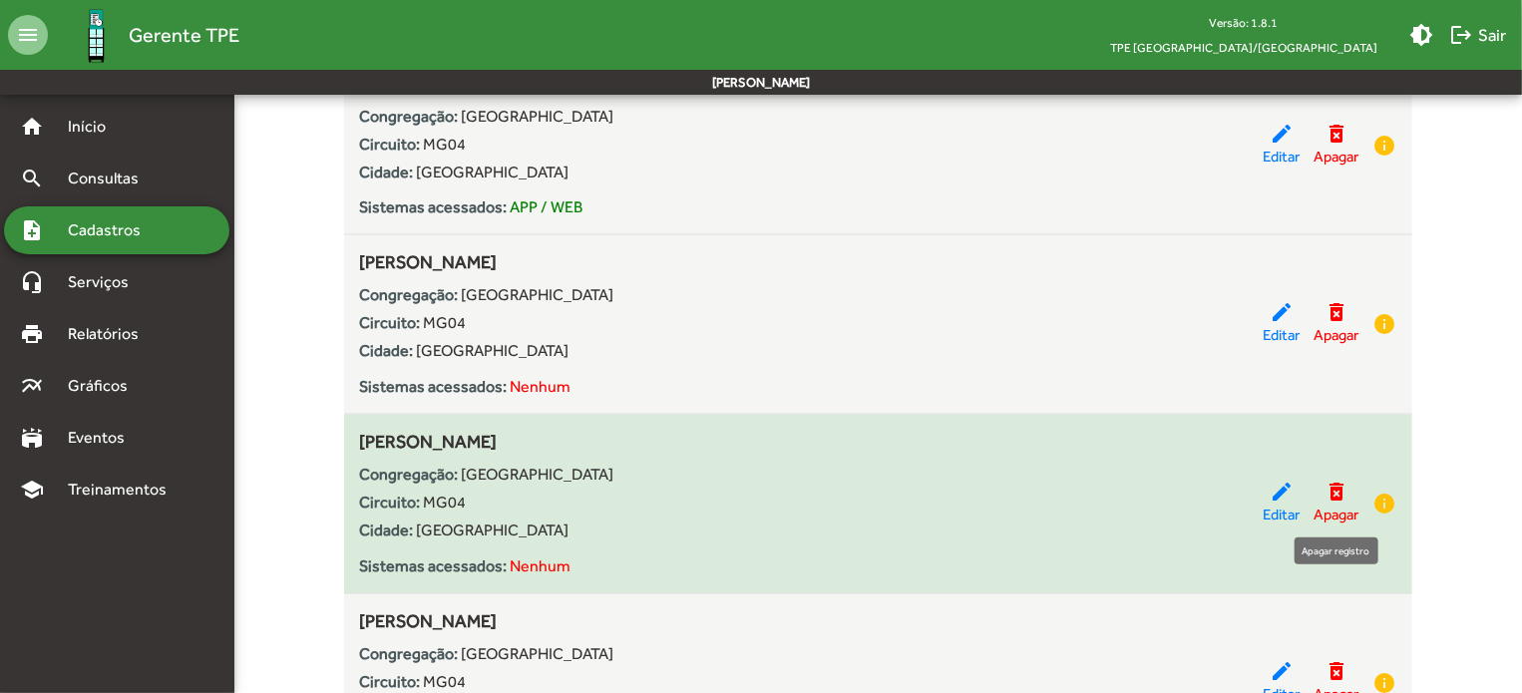
click at [1336, 488] on mat-icon "delete_forever" at bounding box center [1336, 493] width 24 height 24
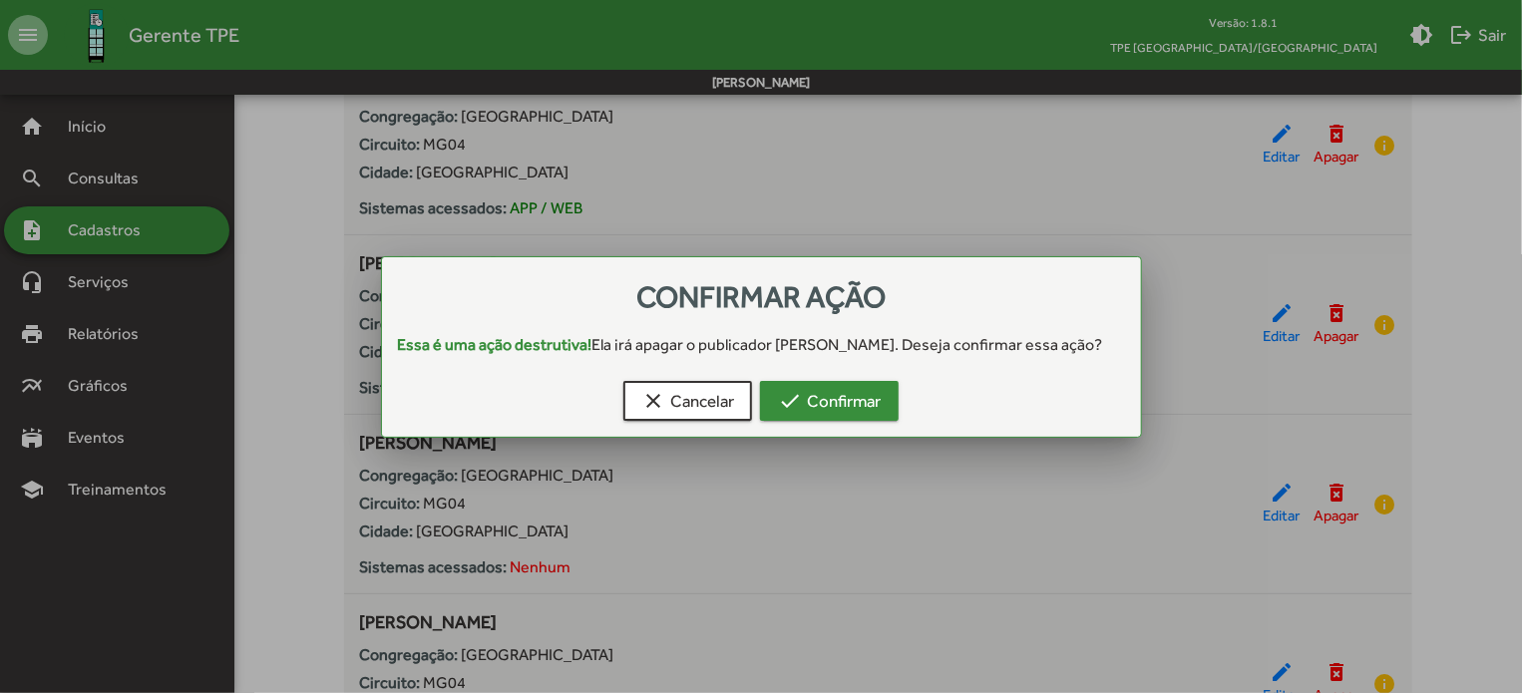
click at [838, 402] on span "check Confirmar" at bounding box center [829, 401] width 103 height 36
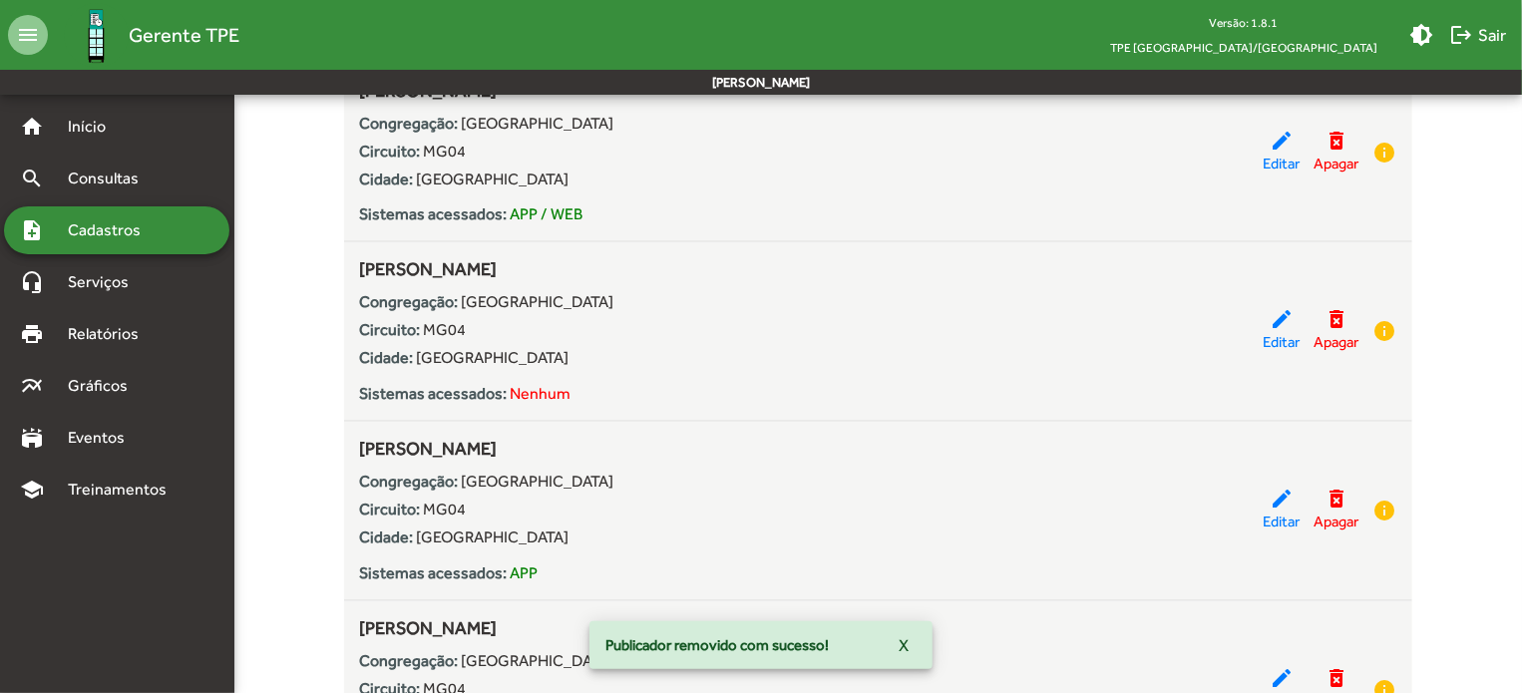
scroll to position [1596, 0]
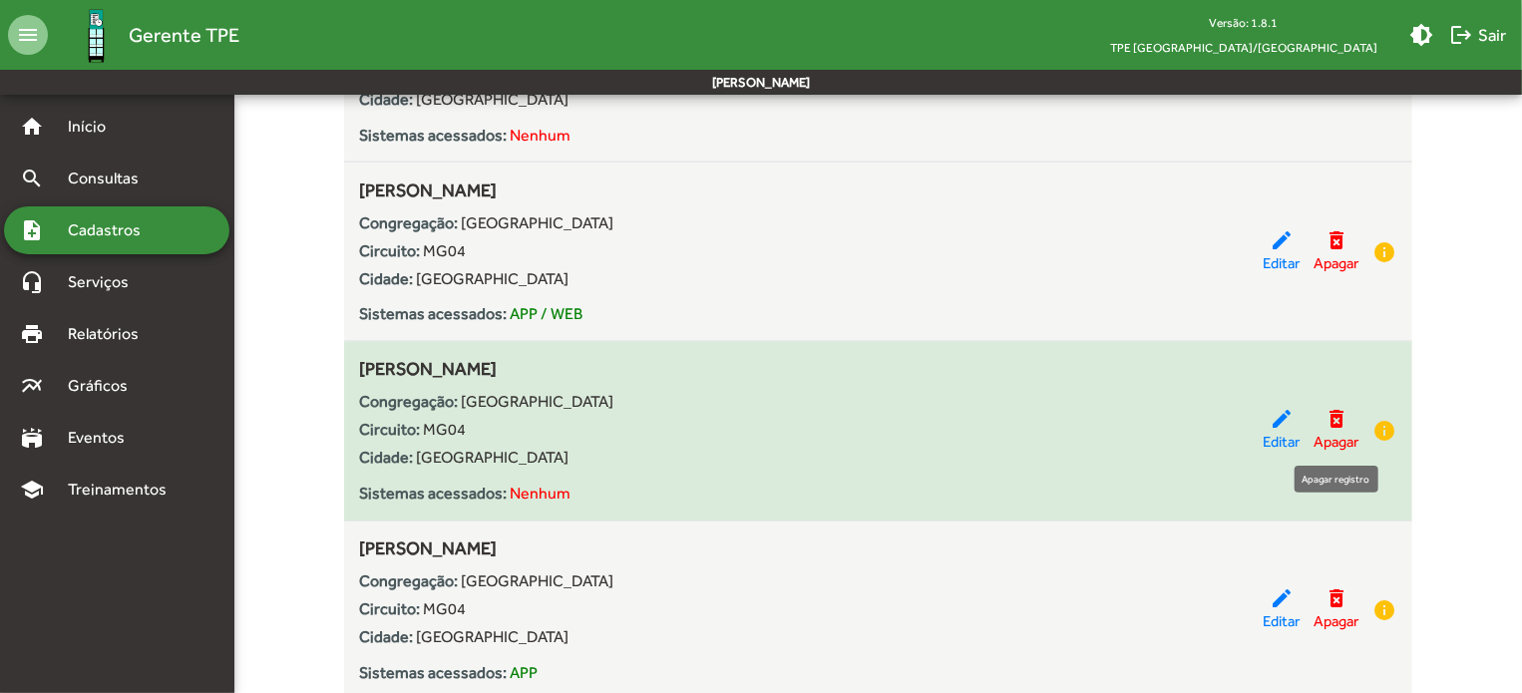
click at [1339, 412] on mat-icon "delete_forever" at bounding box center [1336, 420] width 24 height 24
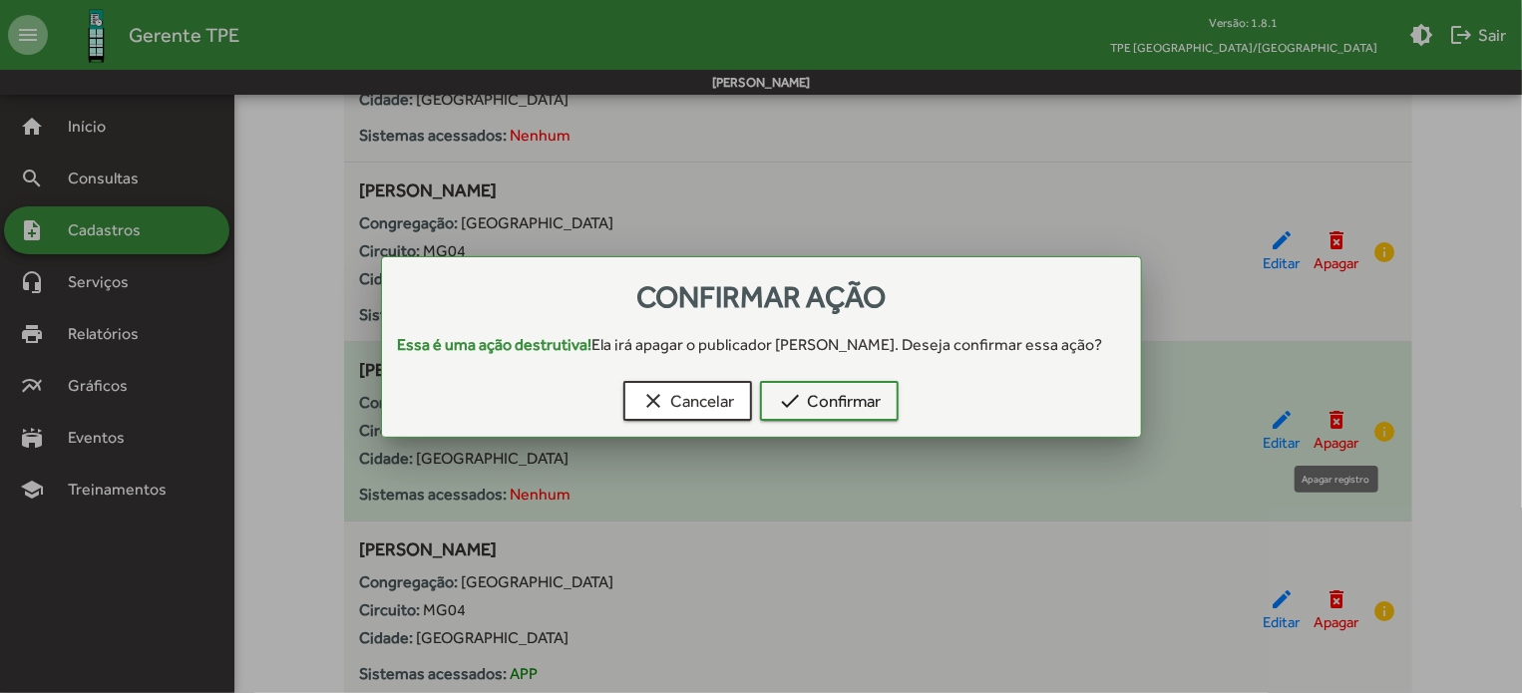
scroll to position [0, 0]
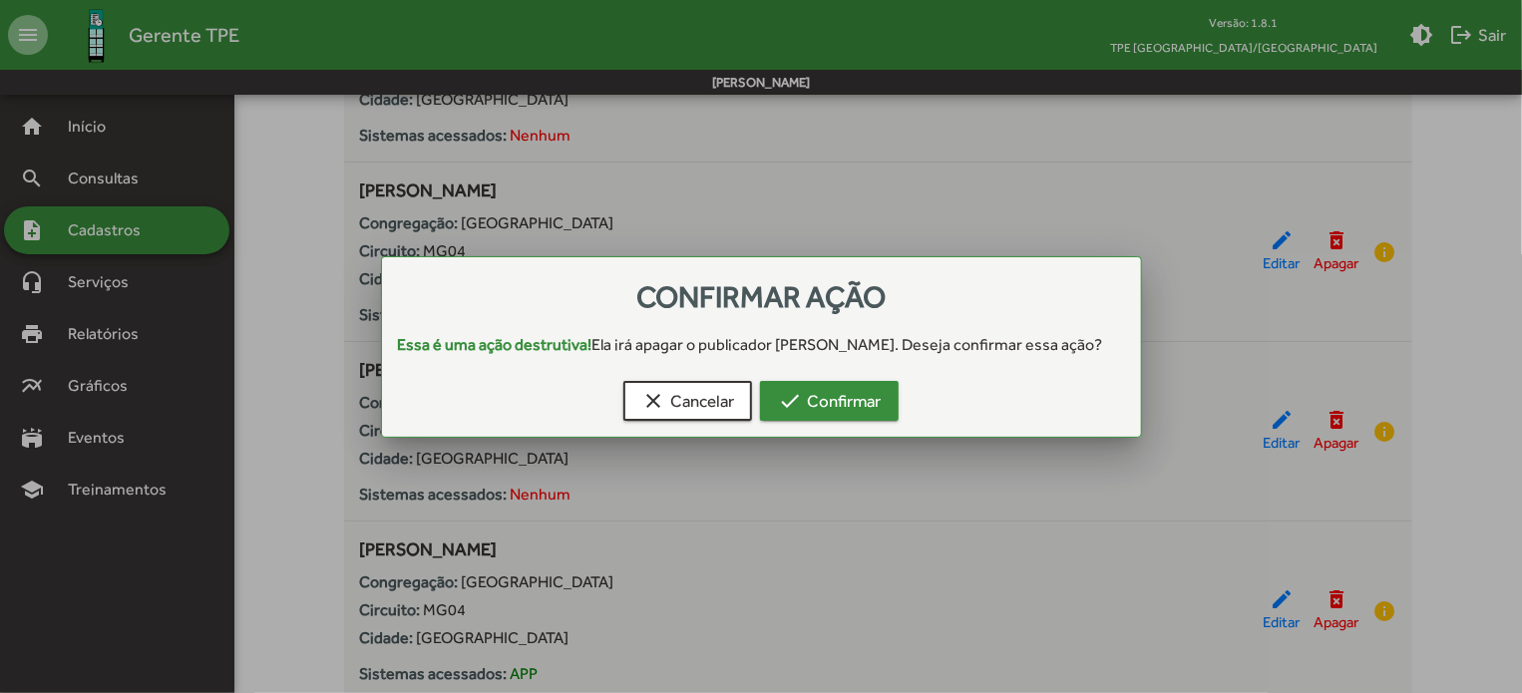
click at [871, 409] on span "check Confirmar" at bounding box center [829, 401] width 103 height 36
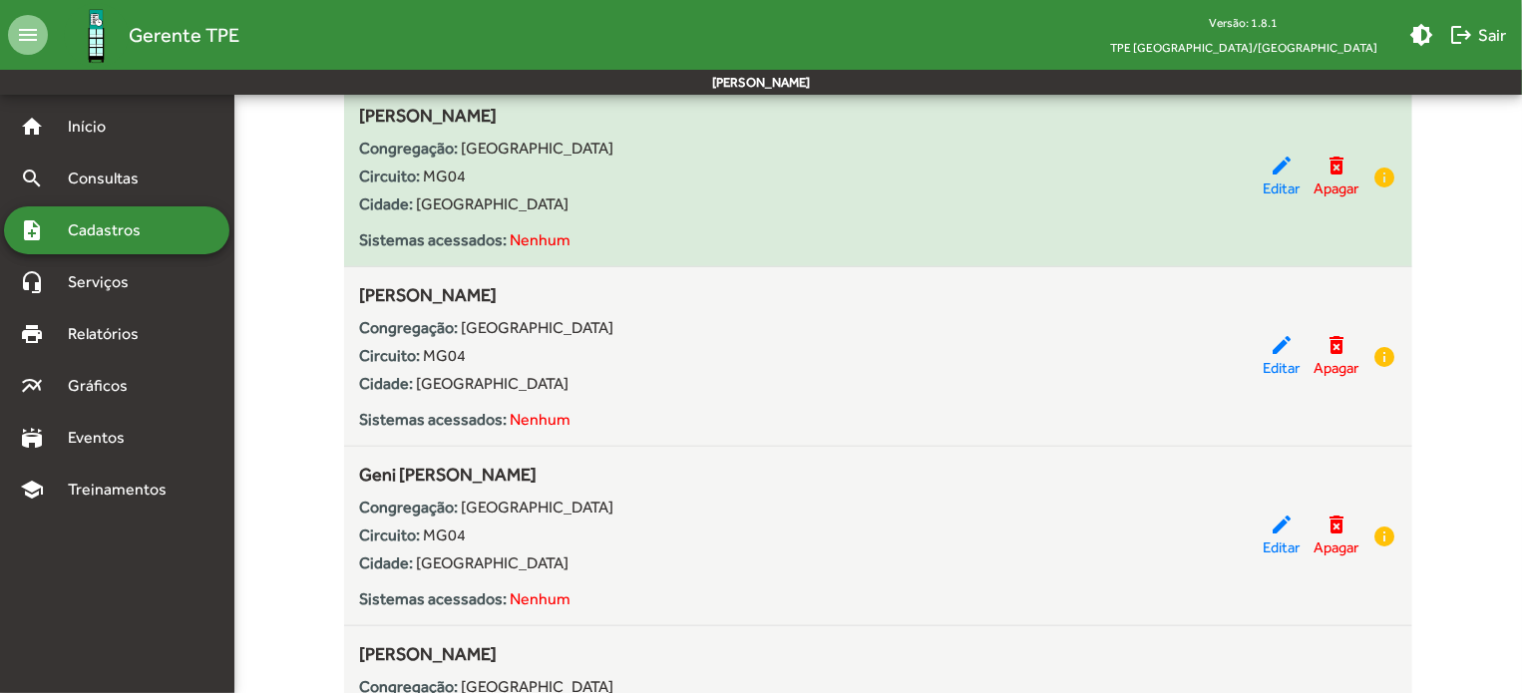
scroll to position [897, 0]
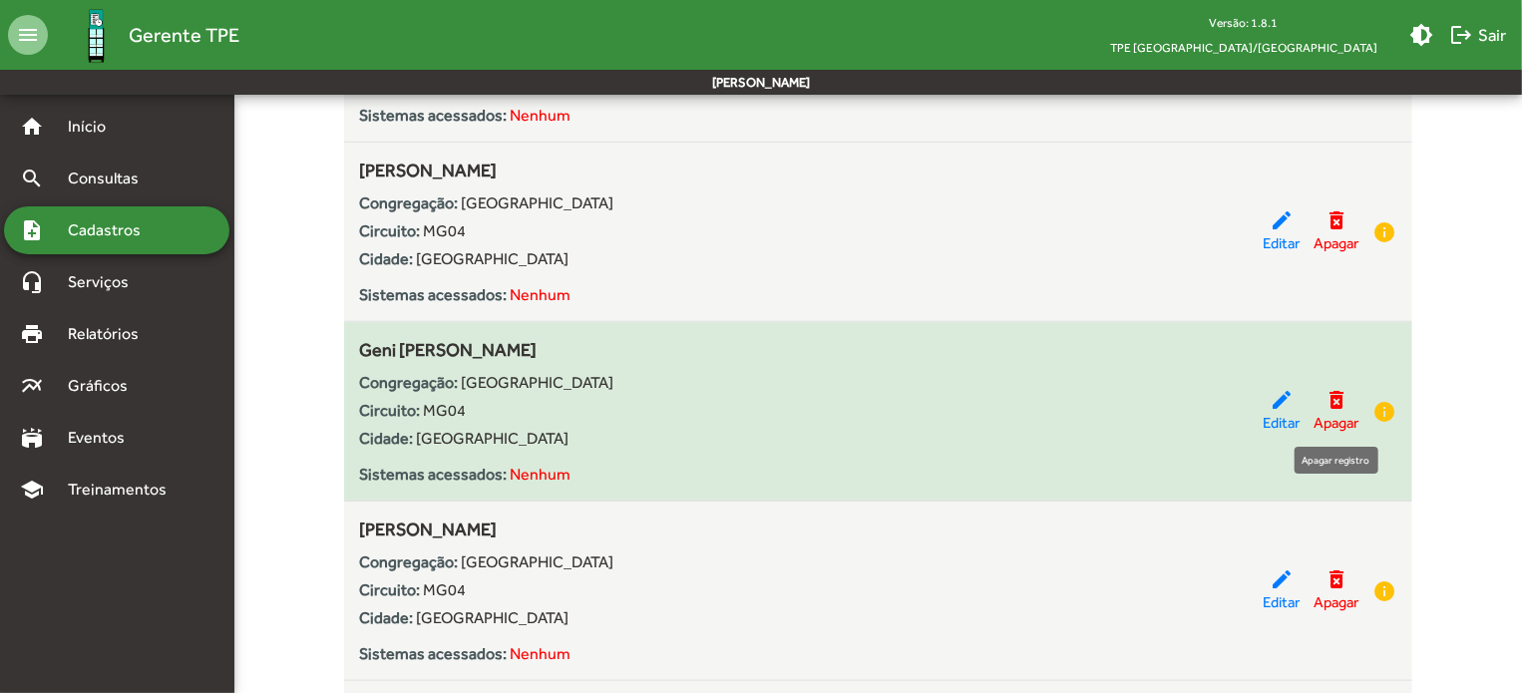
click at [1344, 397] on mat-icon "delete_forever" at bounding box center [1336, 400] width 24 height 24
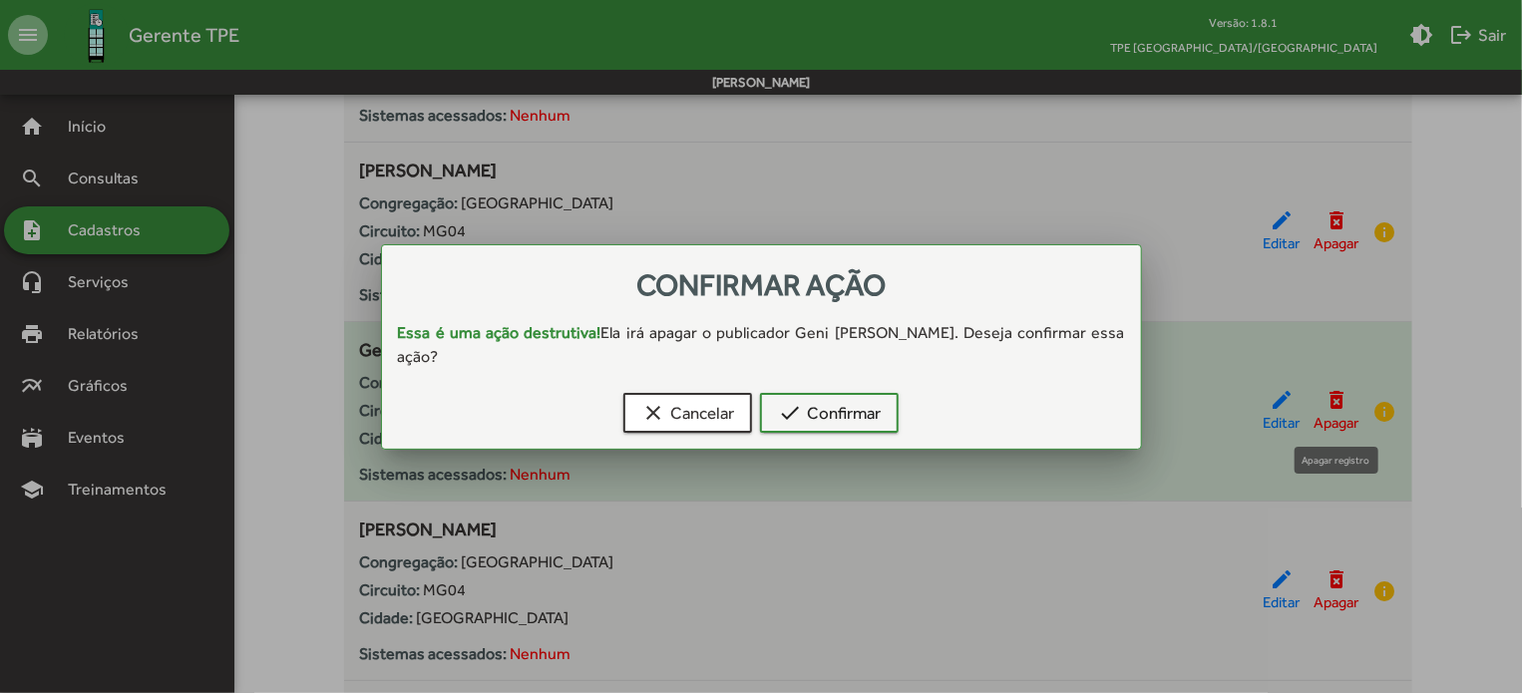
scroll to position [0, 0]
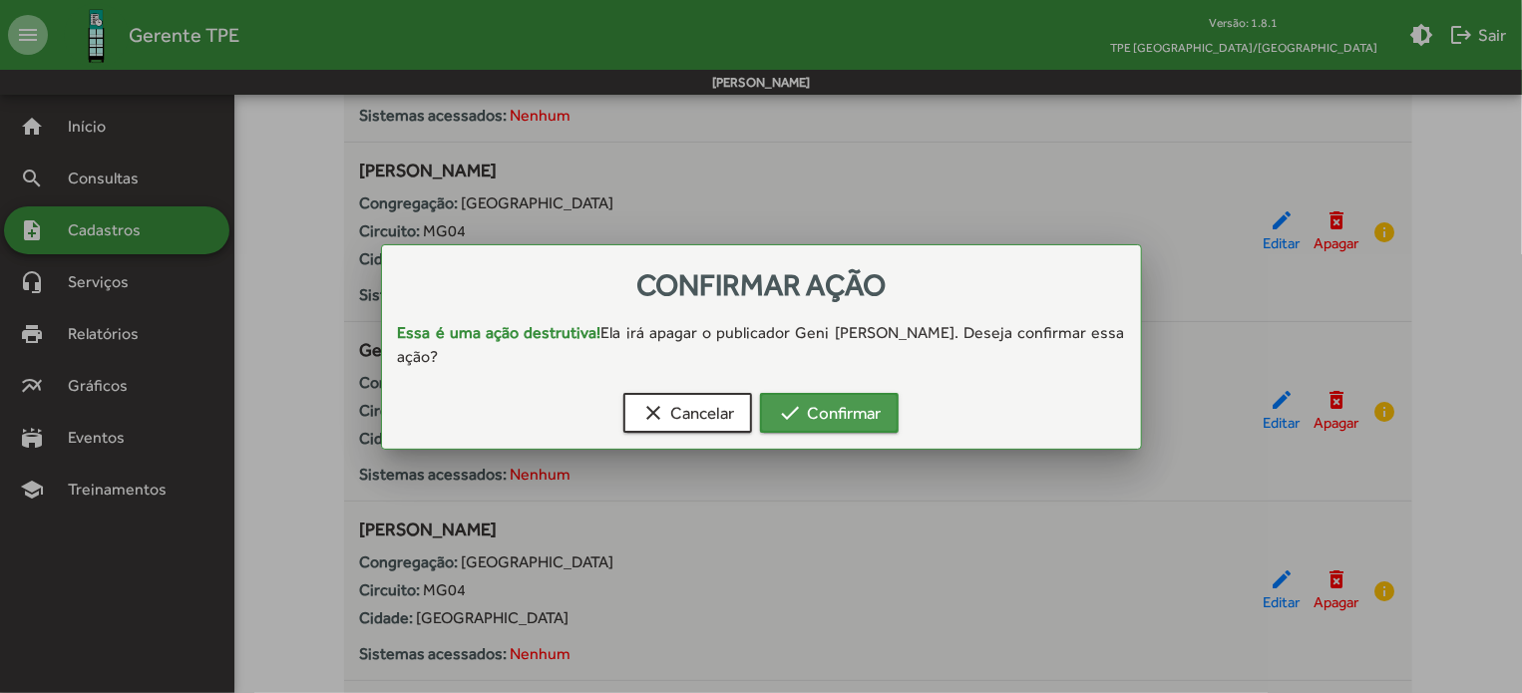
click at [846, 402] on span "check Confirmar" at bounding box center [829, 413] width 103 height 36
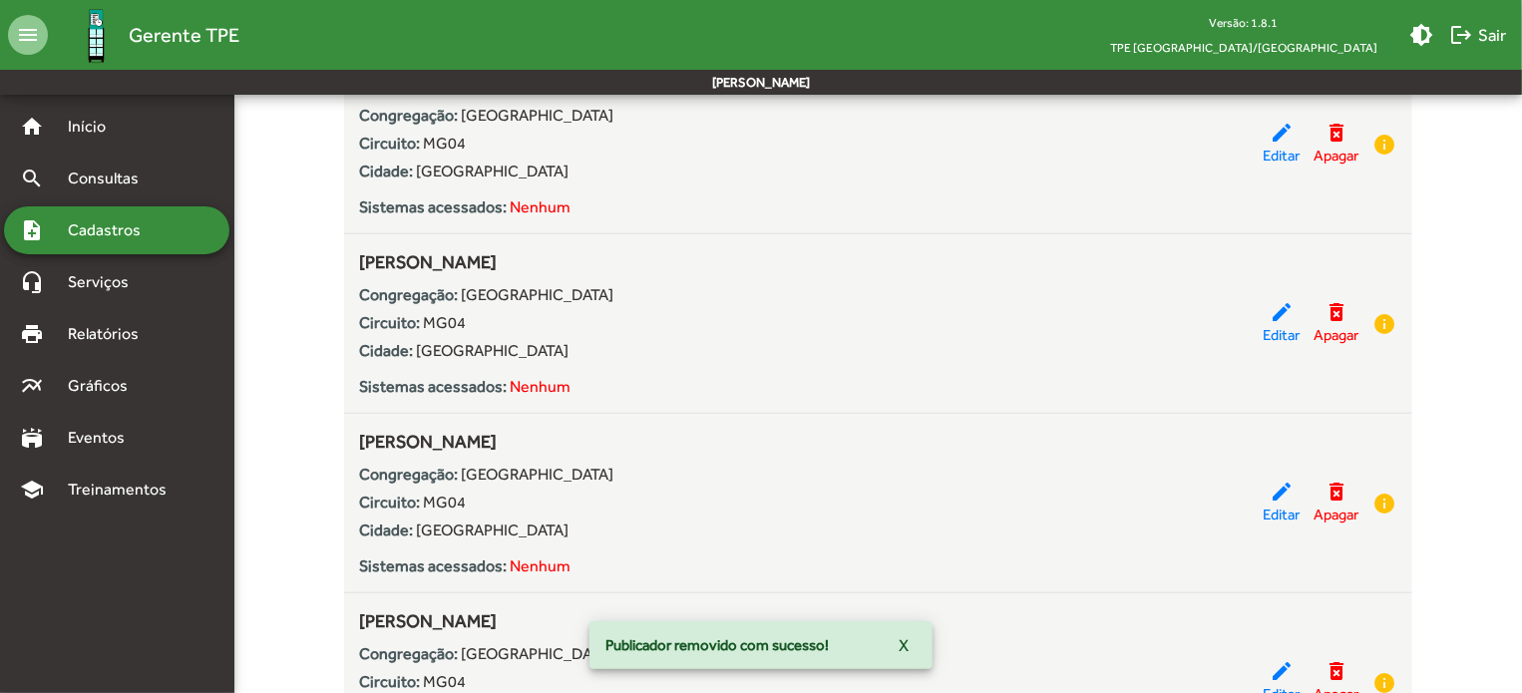
scroll to position [698, 0]
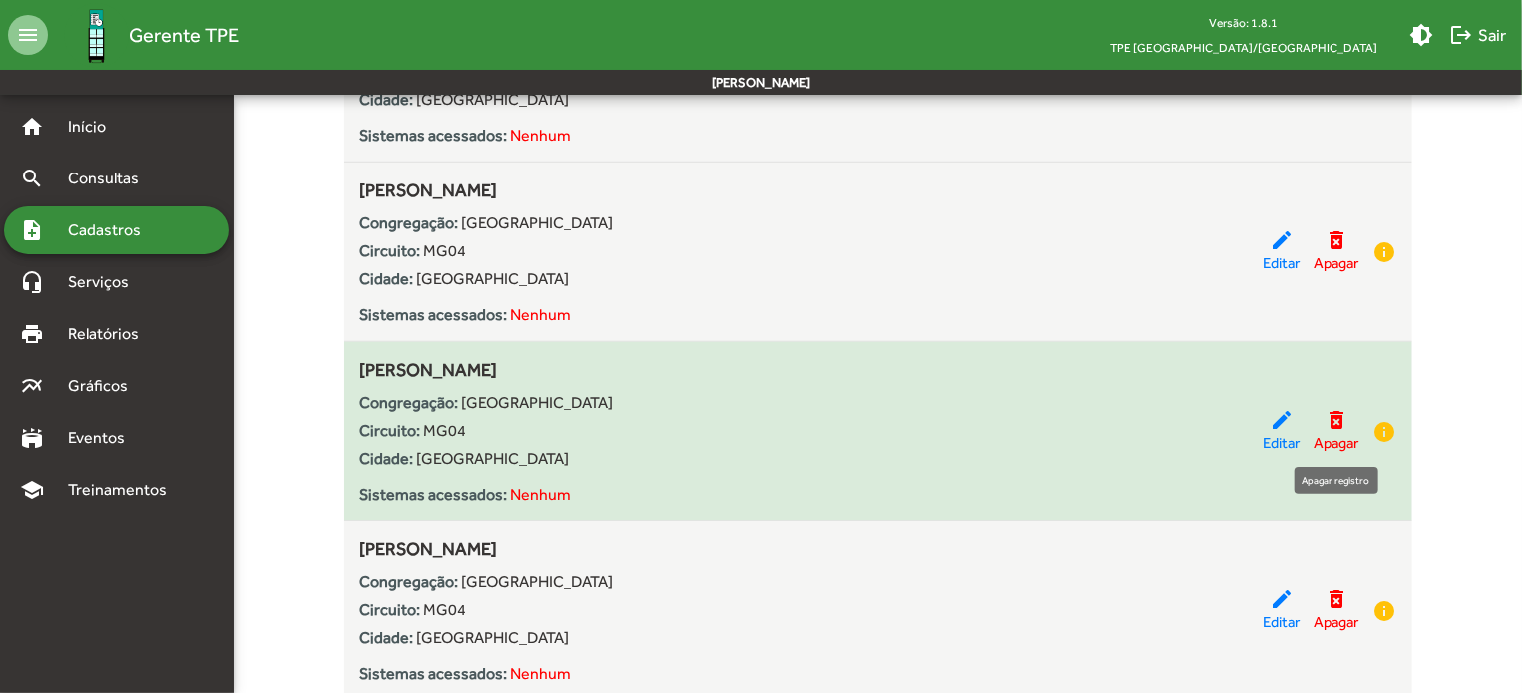
click at [1333, 415] on mat-icon "delete_forever" at bounding box center [1336, 420] width 24 height 24
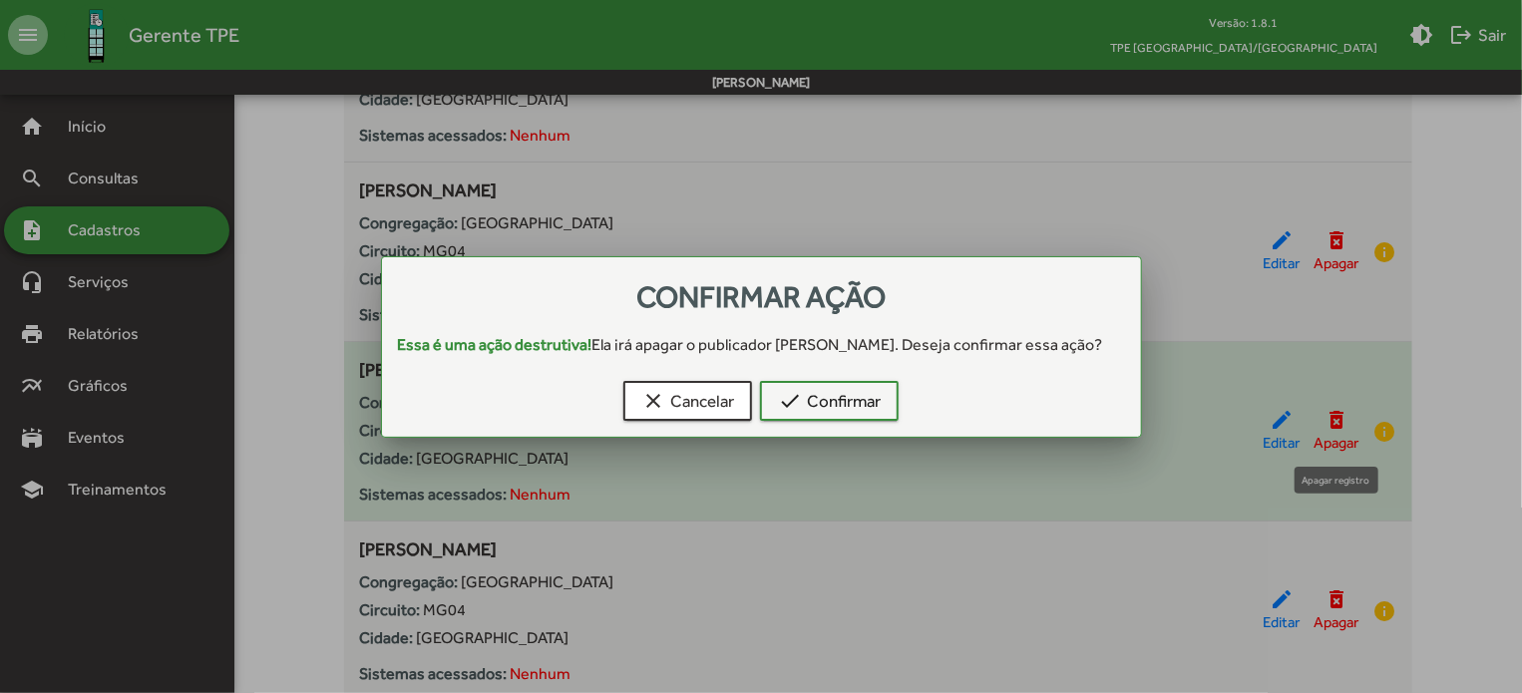
scroll to position [0, 0]
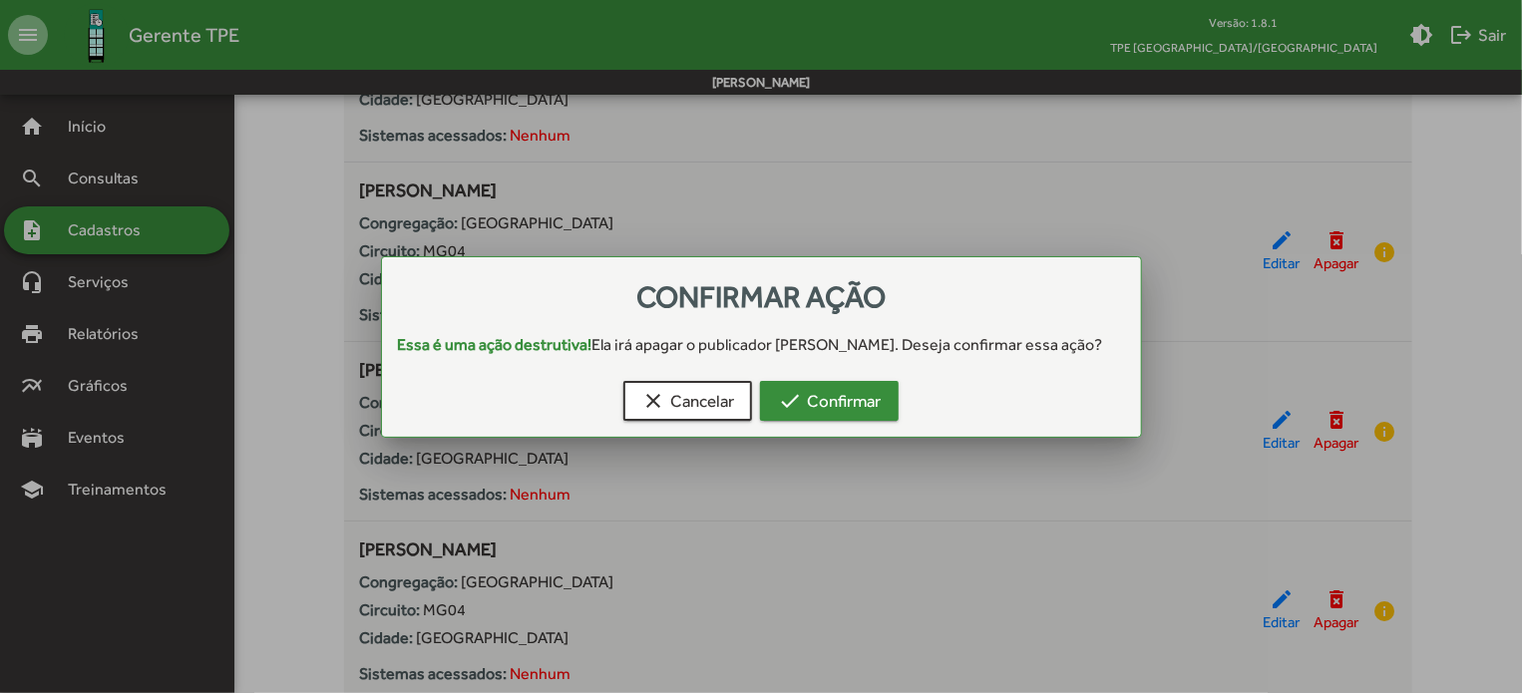
click at [879, 419] on span "check Confirmar" at bounding box center [829, 401] width 103 height 36
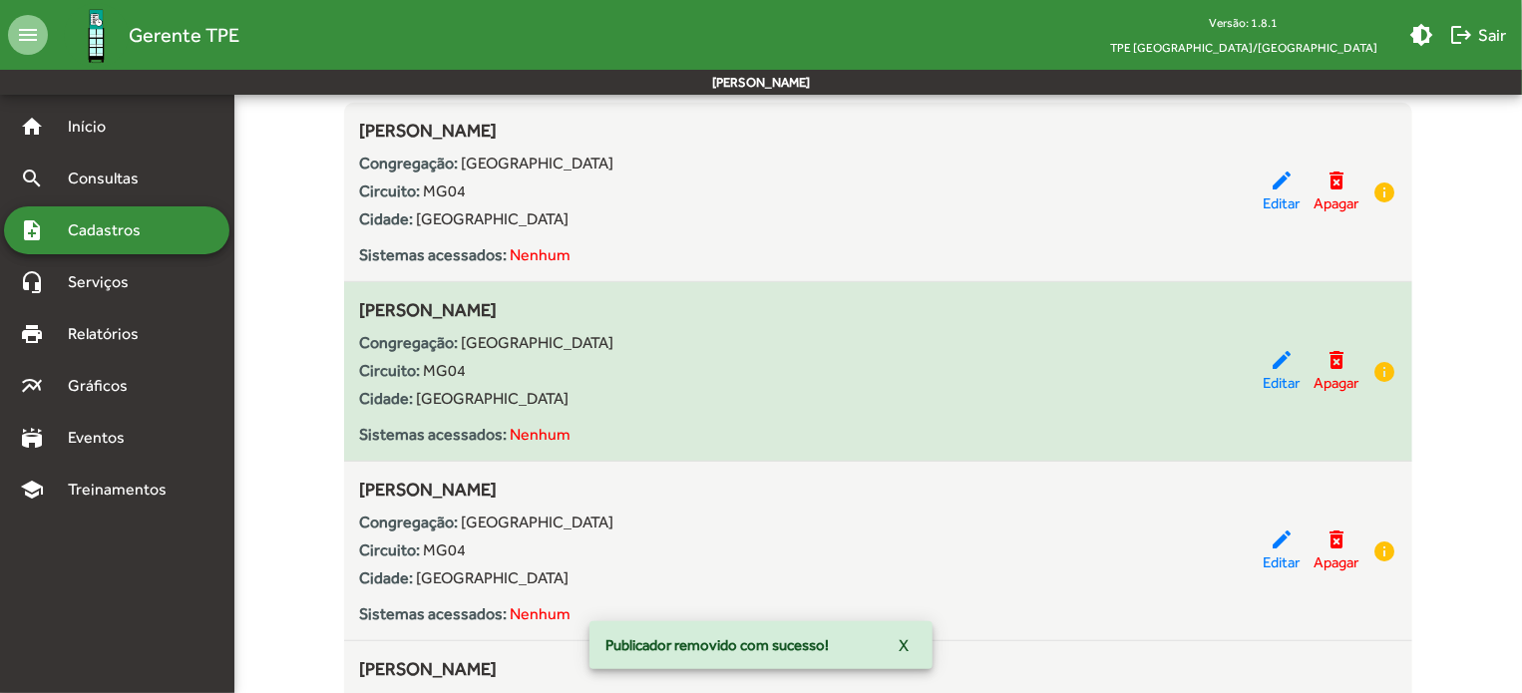
scroll to position [598, 0]
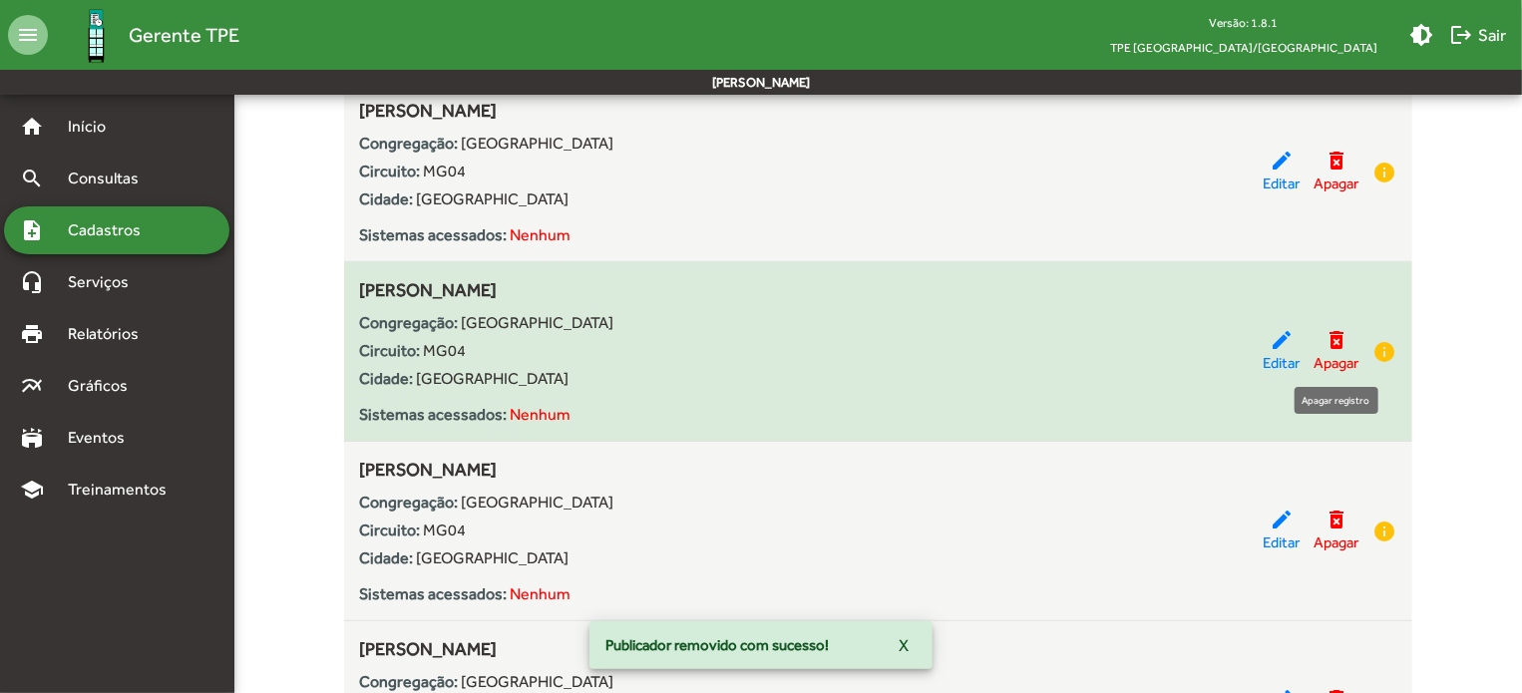
click at [1336, 338] on mat-icon "delete_forever" at bounding box center [1336, 340] width 24 height 24
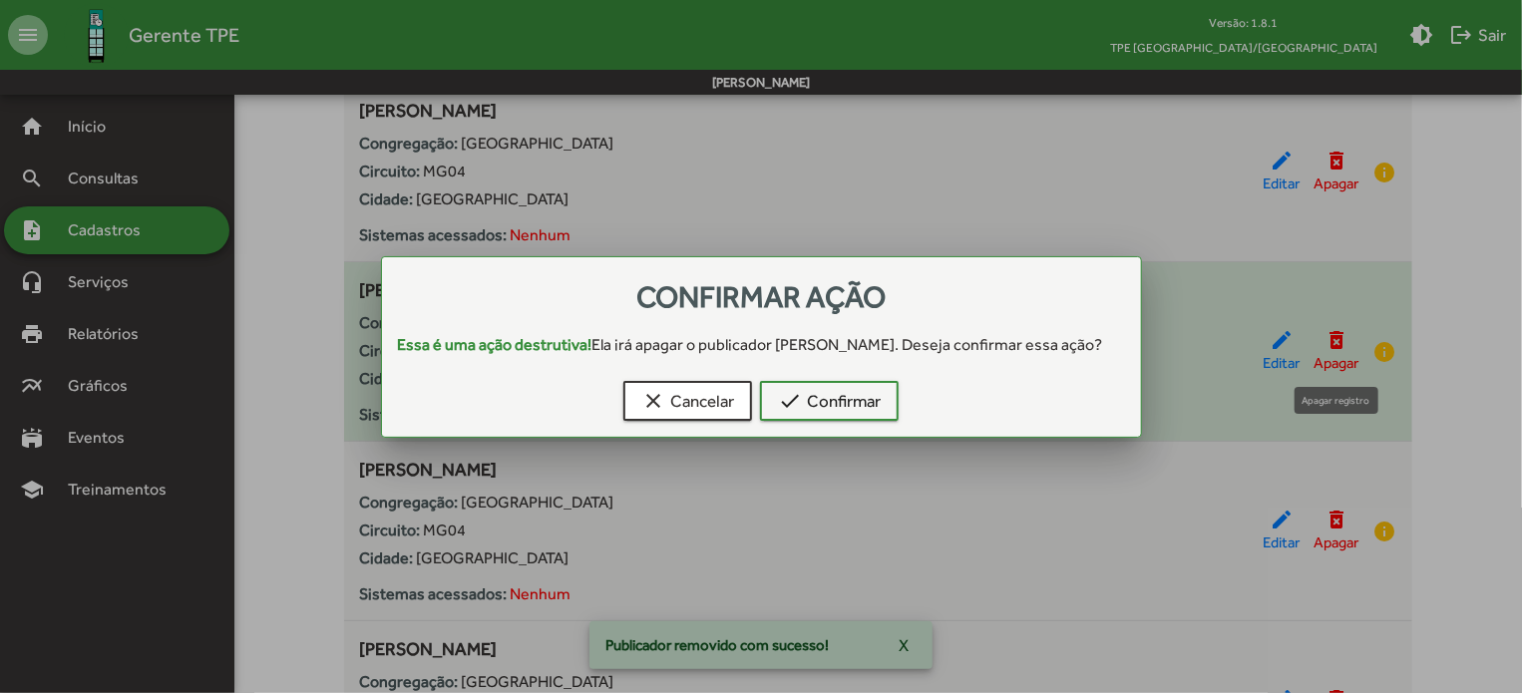
scroll to position [0, 0]
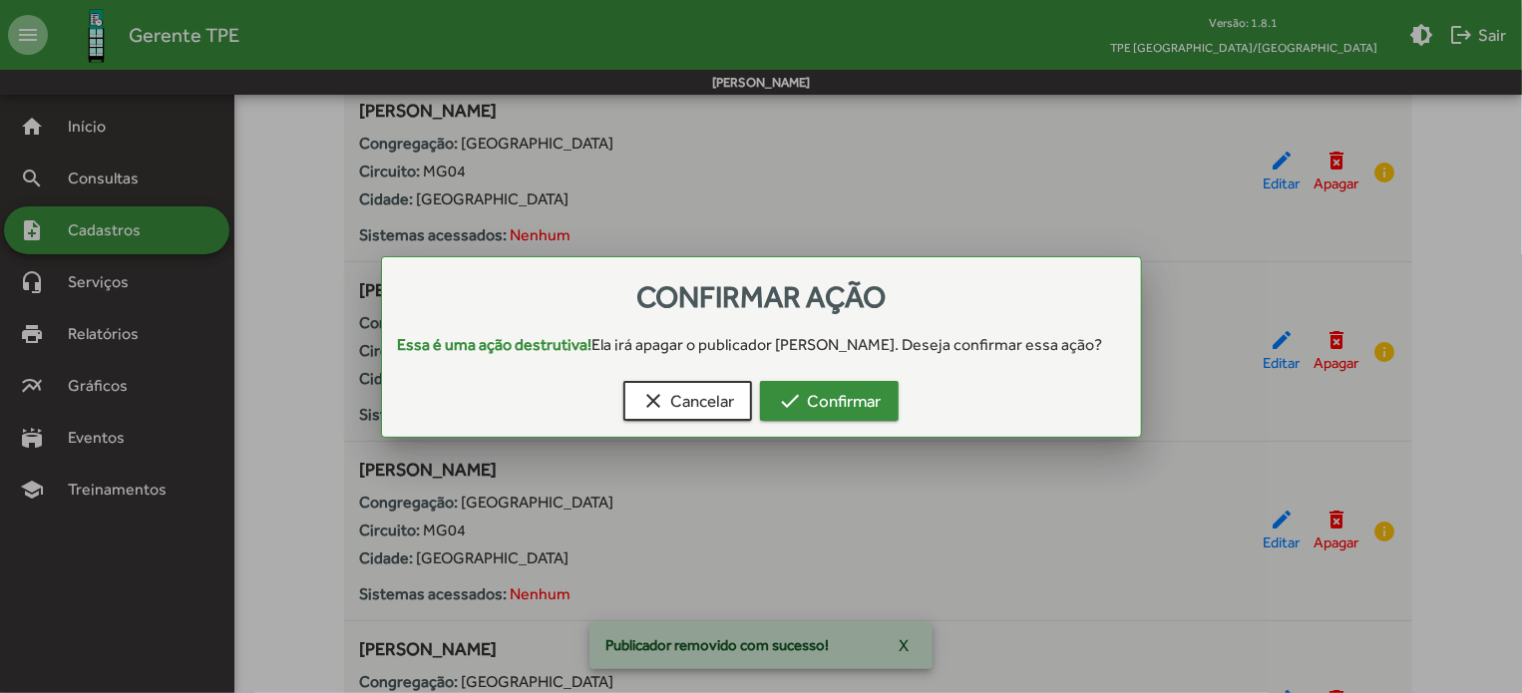
click at [838, 408] on span "check Confirmar" at bounding box center [829, 401] width 103 height 36
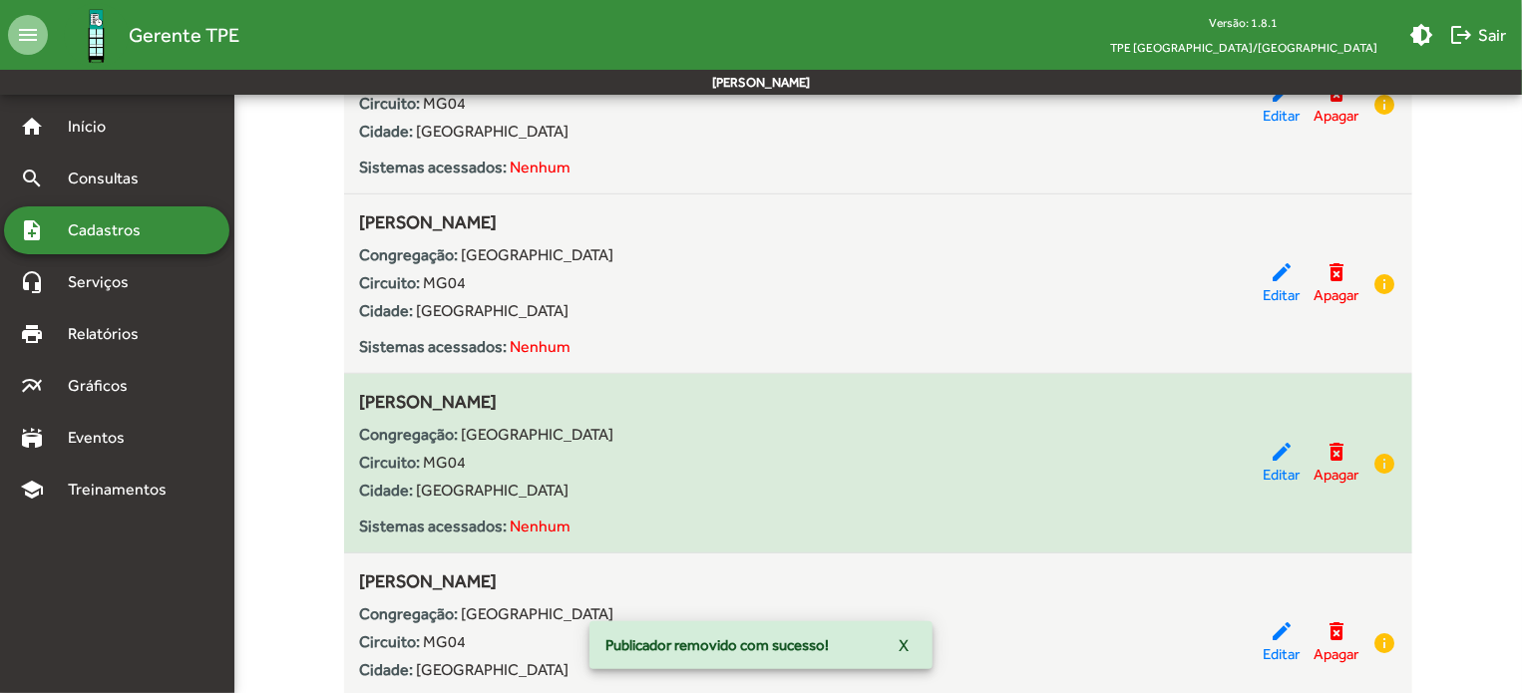
scroll to position [499, 0]
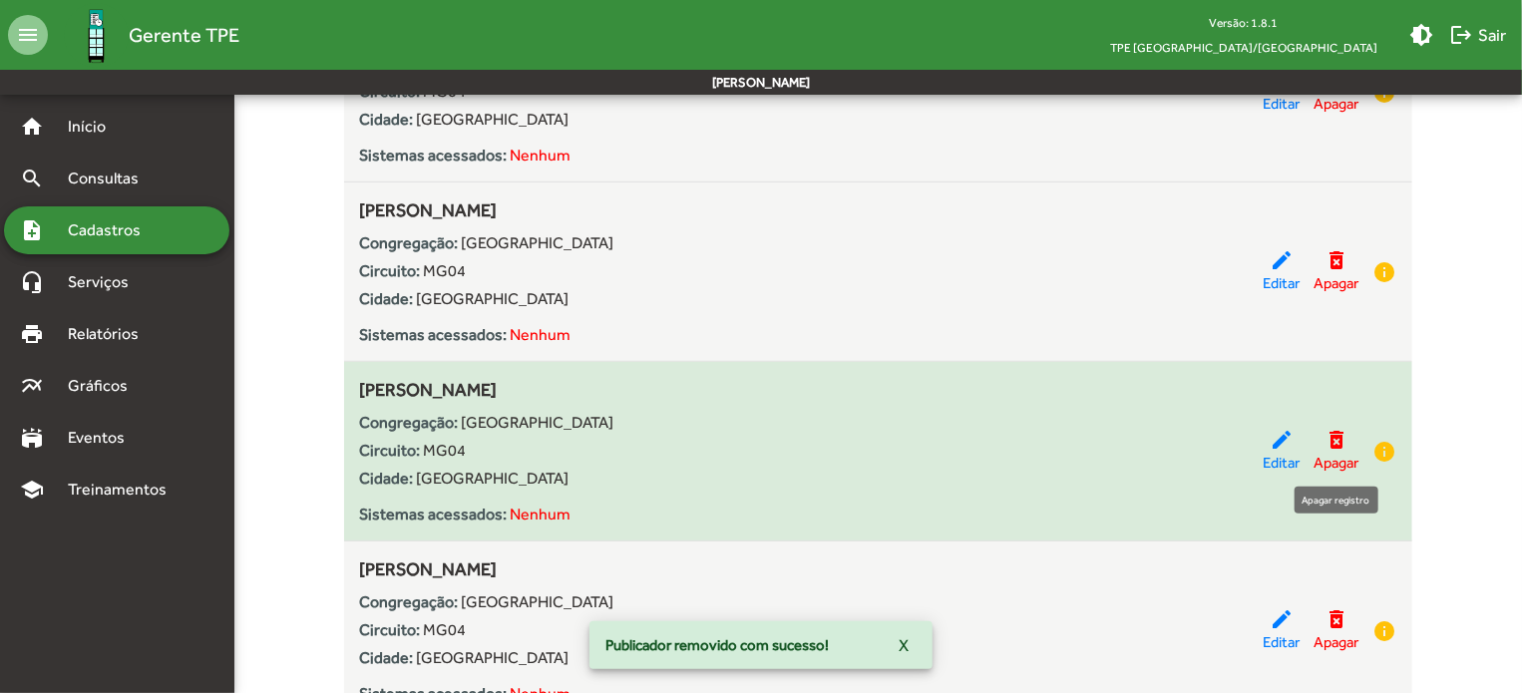
click at [1337, 440] on mat-icon "delete_forever" at bounding box center [1336, 440] width 24 height 24
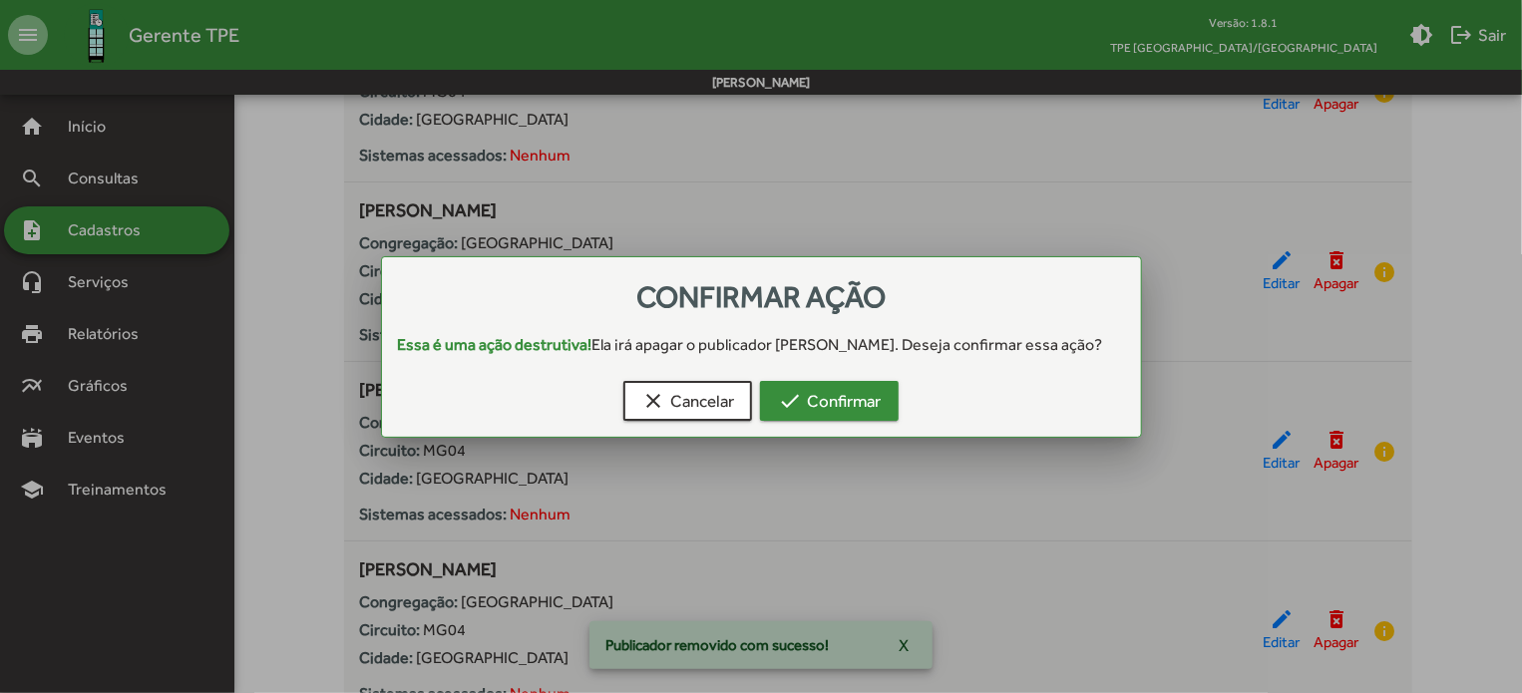
click at [825, 399] on span "check Confirmar" at bounding box center [829, 401] width 103 height 36
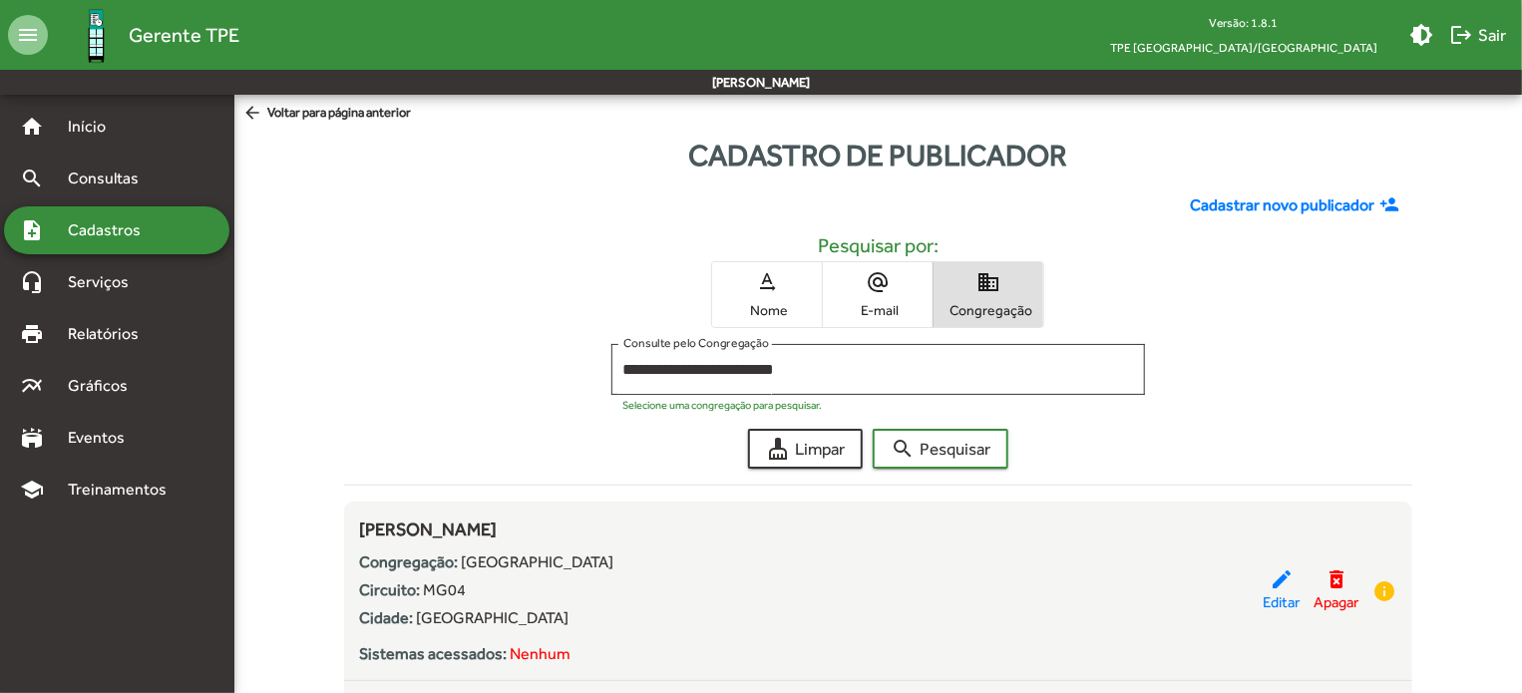
click at [767, 295] on span "text_rotation_none Nome" at bounding box center [767, 294] width 110 height 65
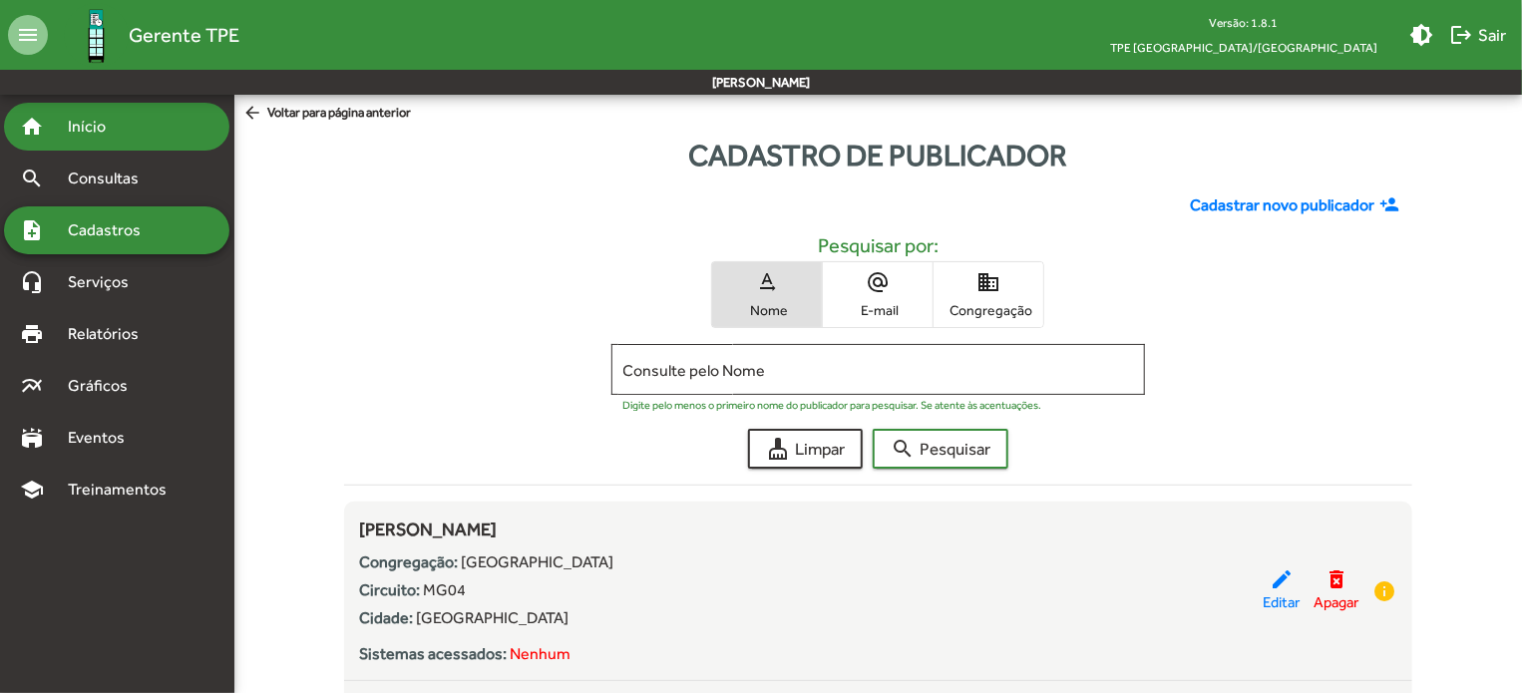
click at [112, 143] on div "home Início" at bounding box center [116, 127] width 225 height 48
